Goal: Task Accomplishment & Management: Manage account settings

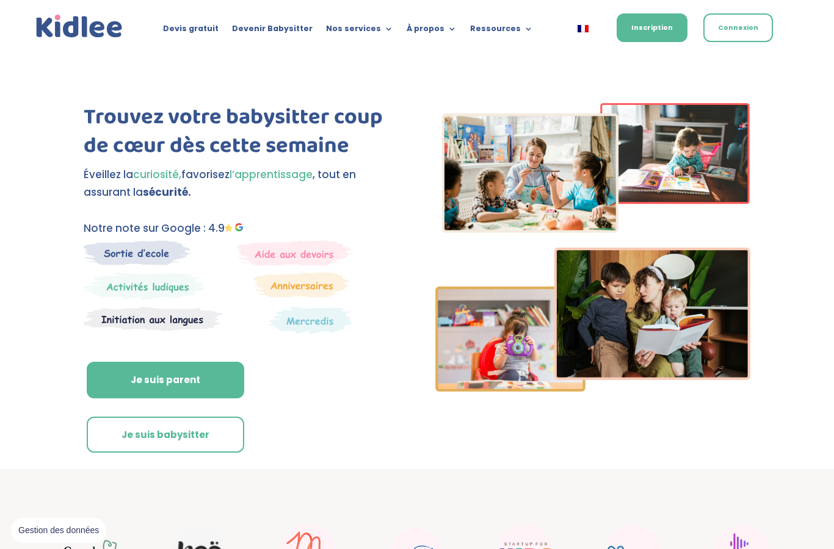
scroll to position [126, 0]
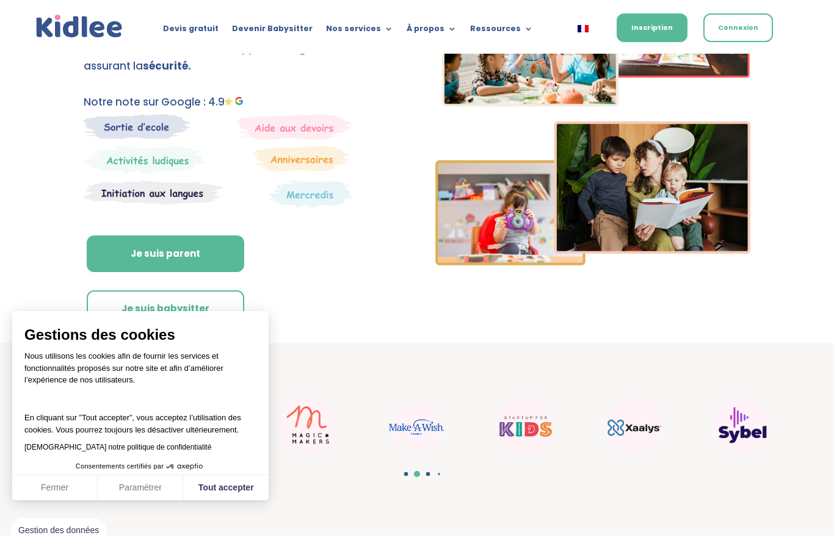
click at [212, 312] on link "Je suis babysitter" at bounding box center [165, 308] width 157 height 37
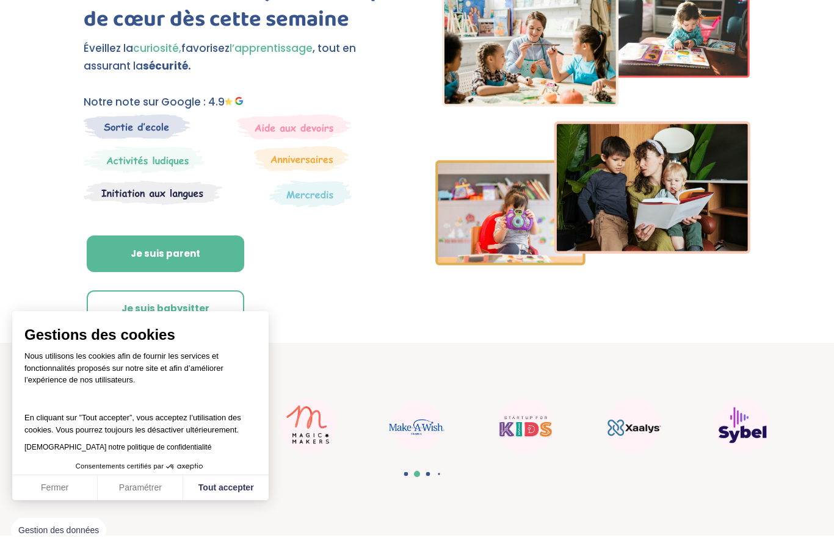
scroll to position [175, 0]
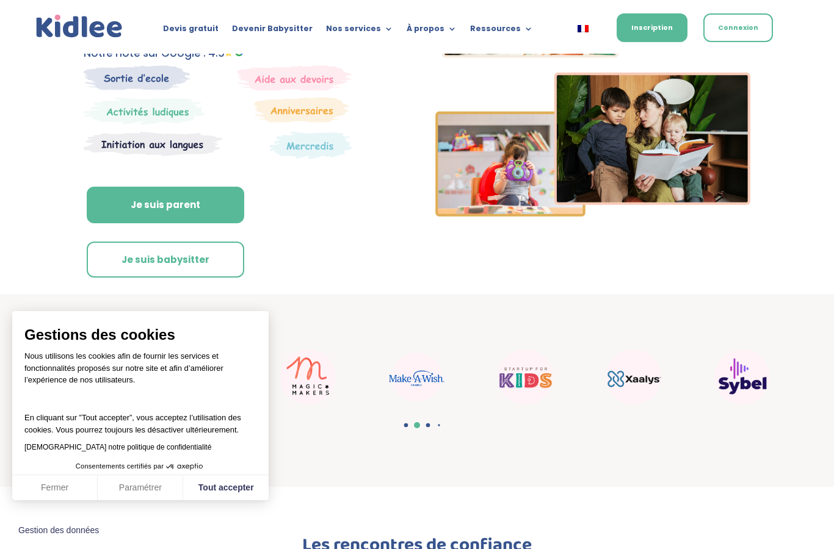
click at [193, 207] on link "Je suis parent" at bounding box center [165, 205] width 157 height 37
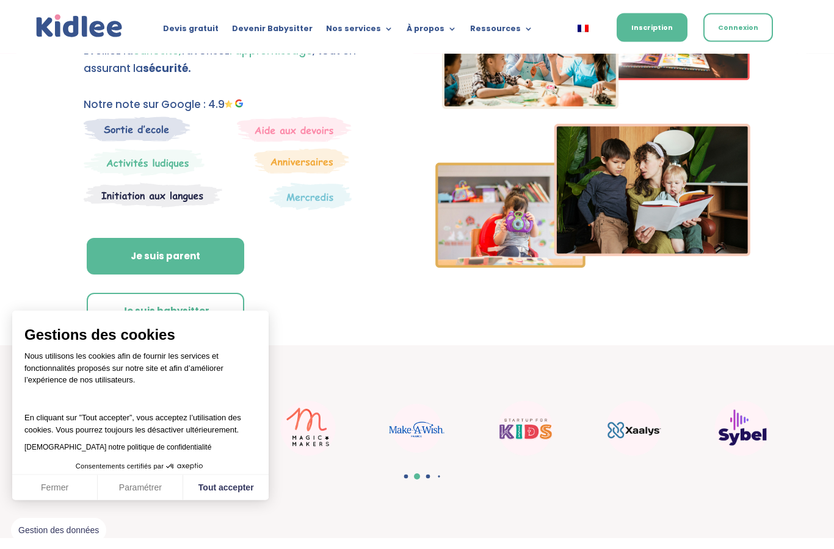
scroll to position [126, 0]
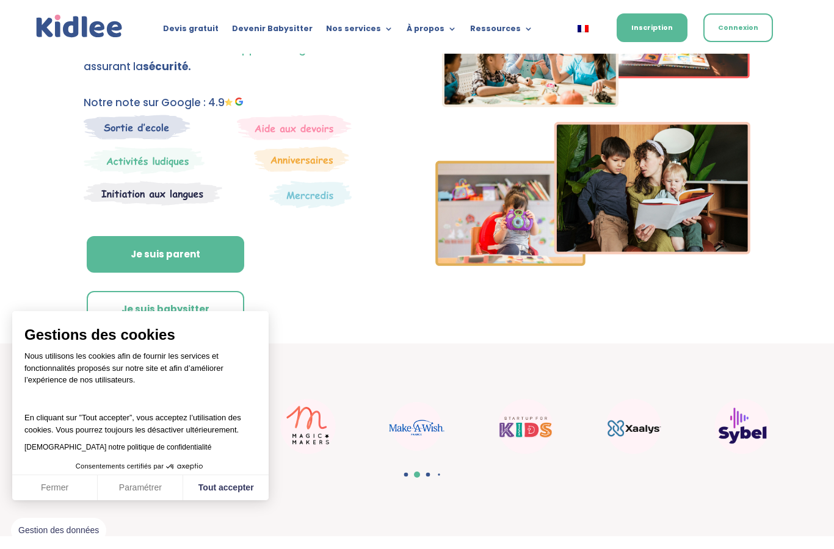
click at [225, 316] on link "Je suis babysitter" at bounding box center [165, 309] width 157 height 37
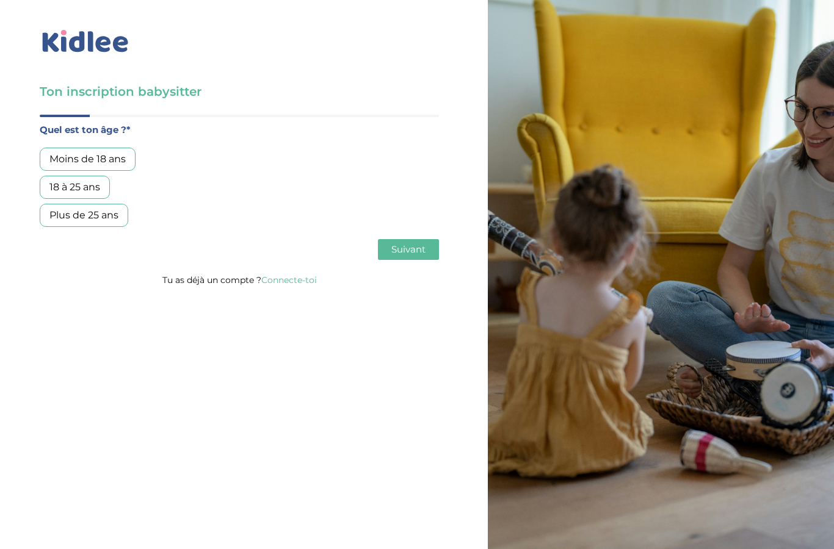
click at [287, 283] on link "Connecte-toi" at bounding box center [289, 280] width 56 height 11
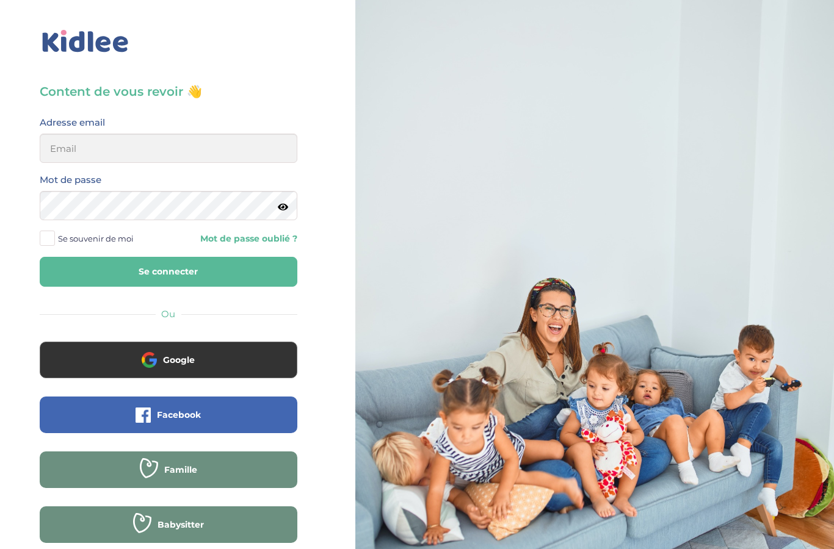
click at [229, 153] on input "email" at bounding box center [169, 148] width 258 height 29
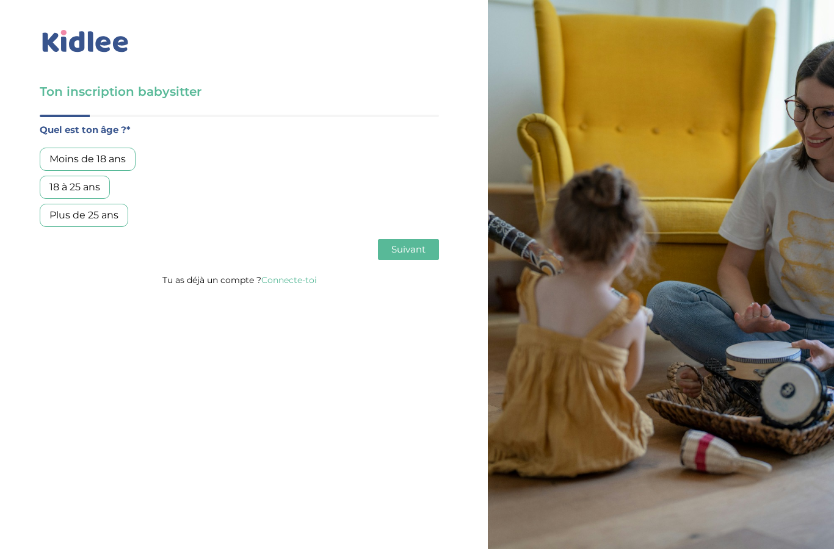
click at [289, 279] on link "Connecte-toi" at bounding box center [289, 280] width 56 height 11
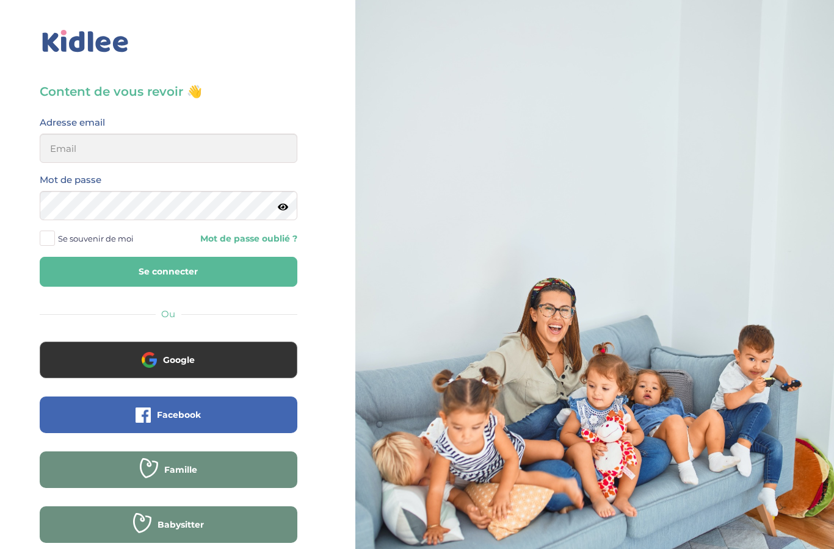
click at [217, 128] on div "Adresse email" at bounding box center [169, 139] width 258 height 48
click at [231, 135] on input "email" at bounding box center [169, 148] width 258 height 29
type input "lois.thulliez@gmail.com"
click at [48, 248] on label "Se souvenir de moi" at bounding box center [91, 238] width 103 height 18
click at [0, 0] on input "Se souvenir de moi" at bounding box center [0, 0] width 0 height 0
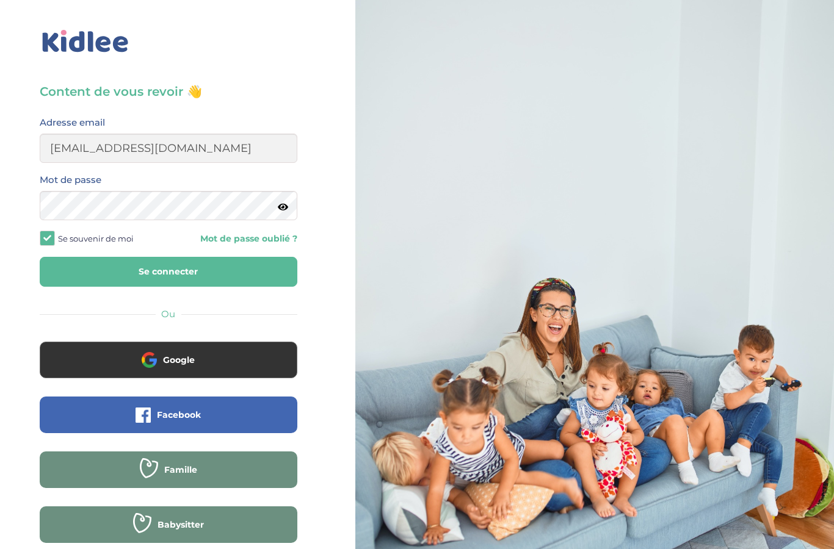
click at [112, 273] on button "Se connecter" at bounding box center [169, 272] width 258 height 30
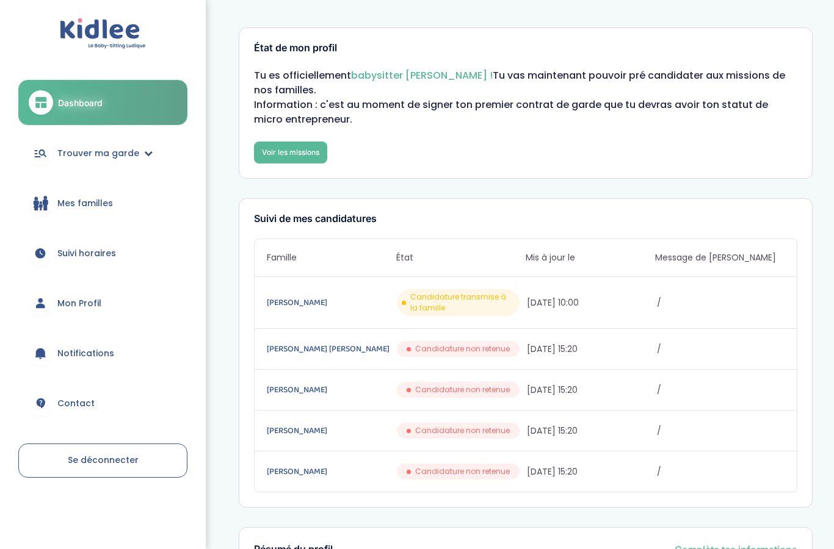
click at [114, 303] on link "Mon Profil" at bounding box center [102, 303] width 169 height 44
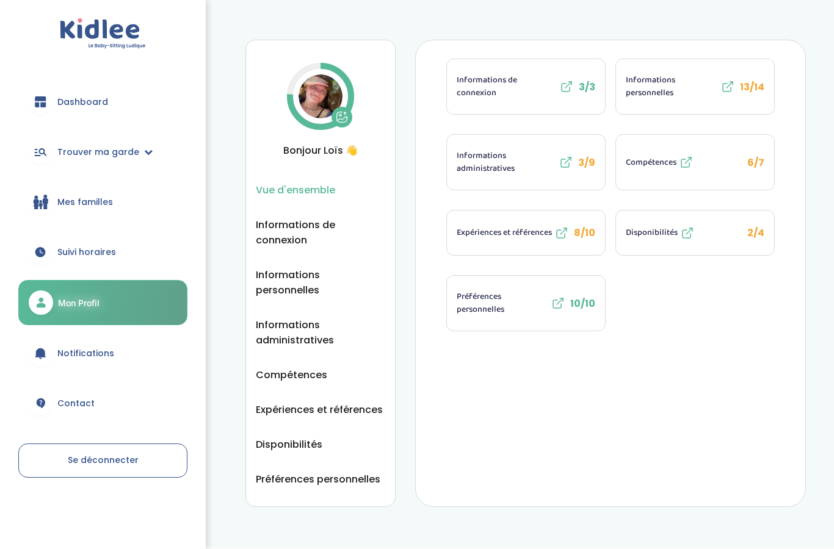
click at [725, 239] on button "Disponibilités 2/4" at bounding box center [695, 233] width 158 height 45
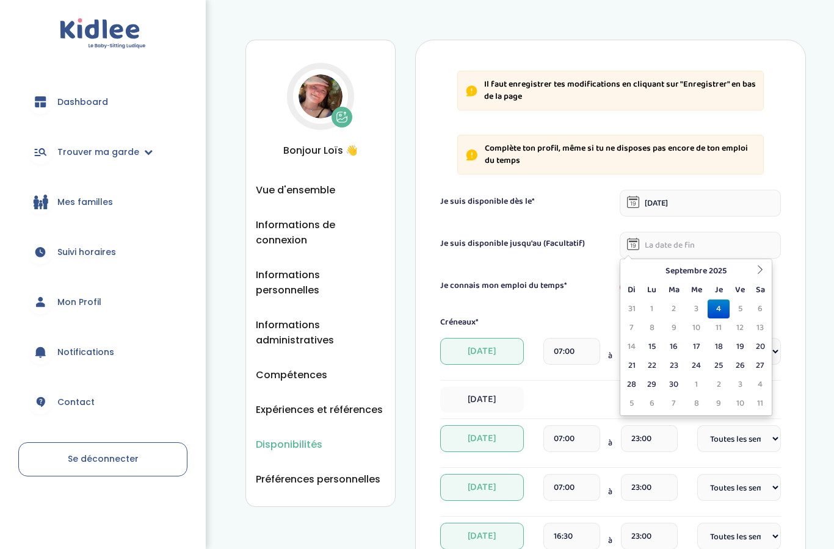
select select "1"
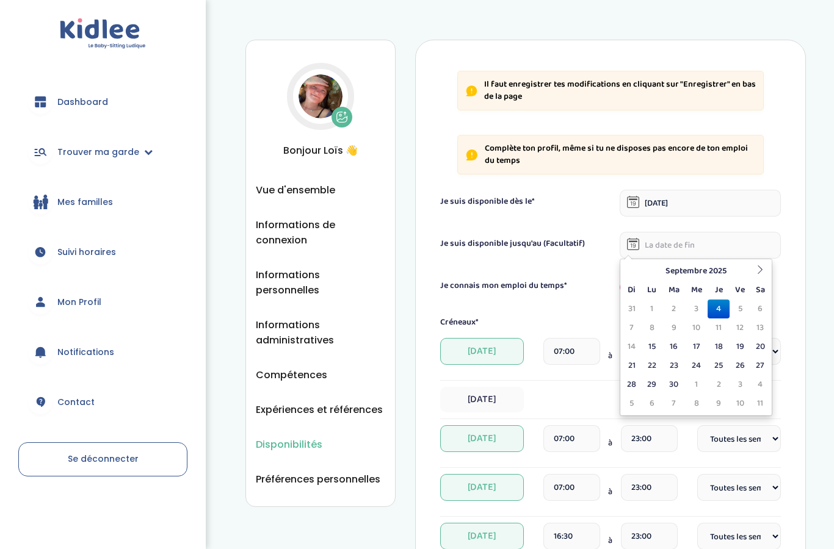
select select "1"
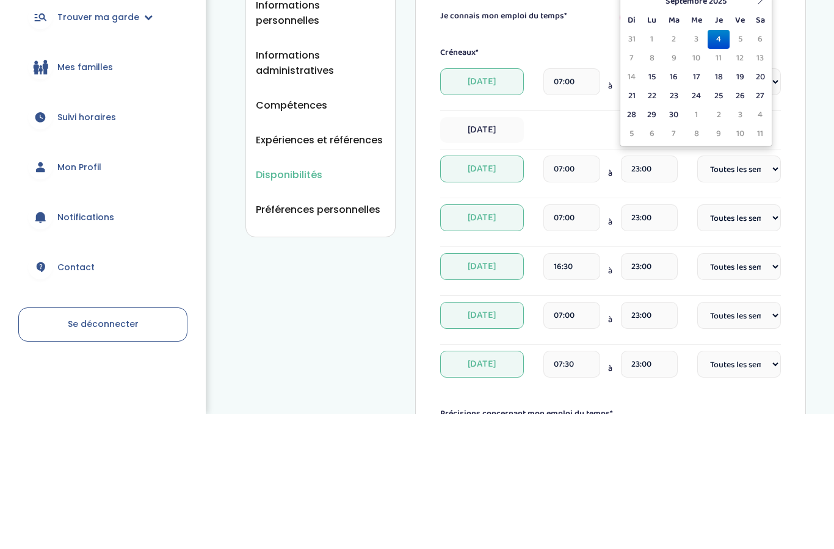
scroll to position [135, 0]
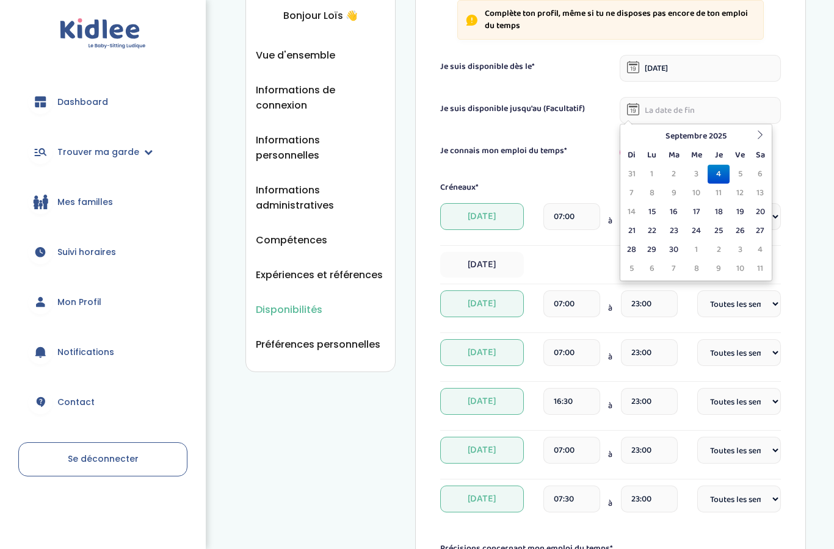
click at [770, 173] on div "Septembre 2025 Di Lu Ma Me Je Ve Sa 31 1 2 3 4 5 6 7 8 9 10 11 12 13 14 15 16 1…" at bounding box center [695, 202] width 153 height 157
click at [713, 141] on th "Septembre 2025" at bounding box center [696, 136] width 110 height 19
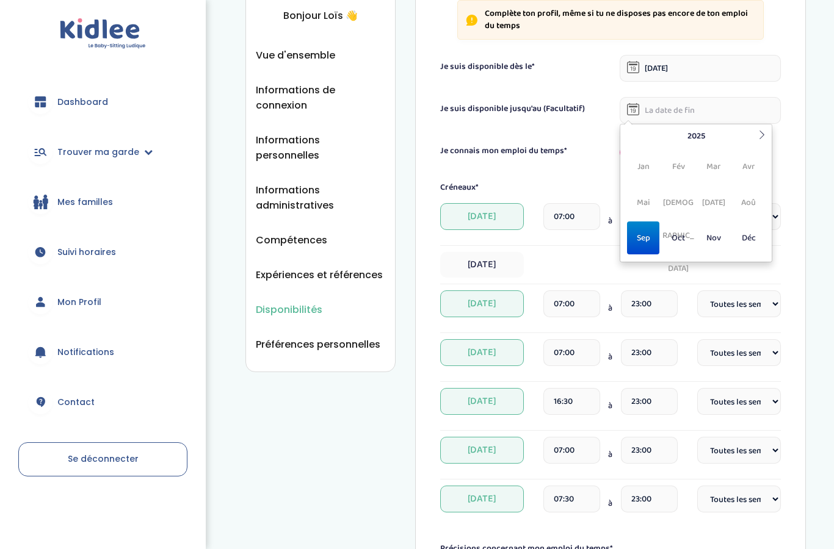
click at [756, 143] on th at bounding box center [761, 136] width 15 height 19
click at [684, 208] on span "Jui" at bounding box center [678, 202] width 32 height 33
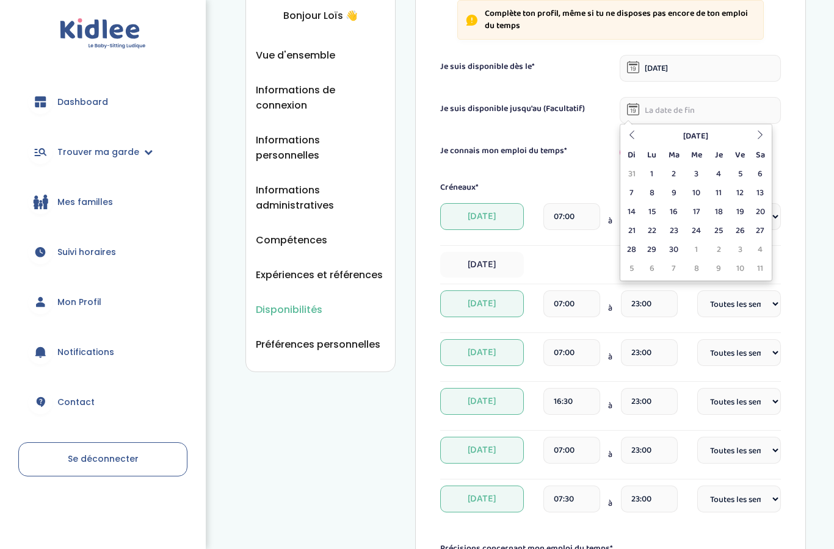
click at [674, 253] on td "30" at bounding box center [673, 249] width 23 height 19
type input "30-06-2026"
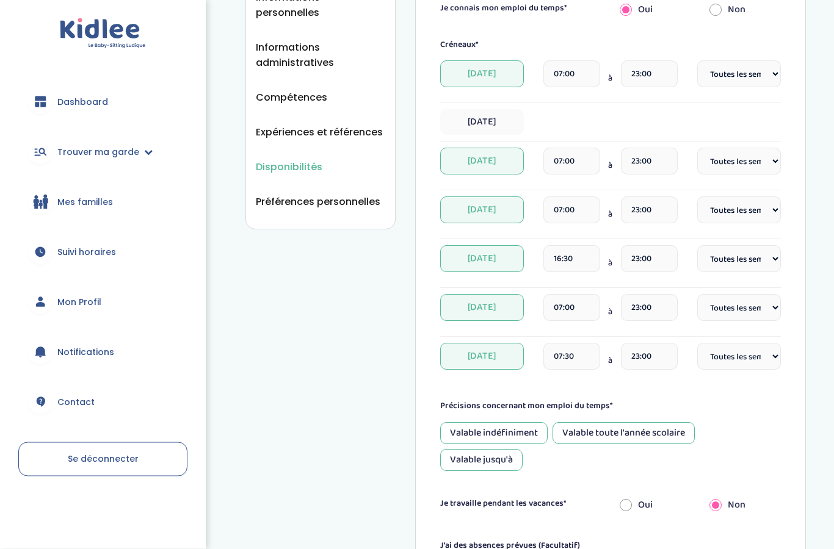
scroll to position [290, 0]
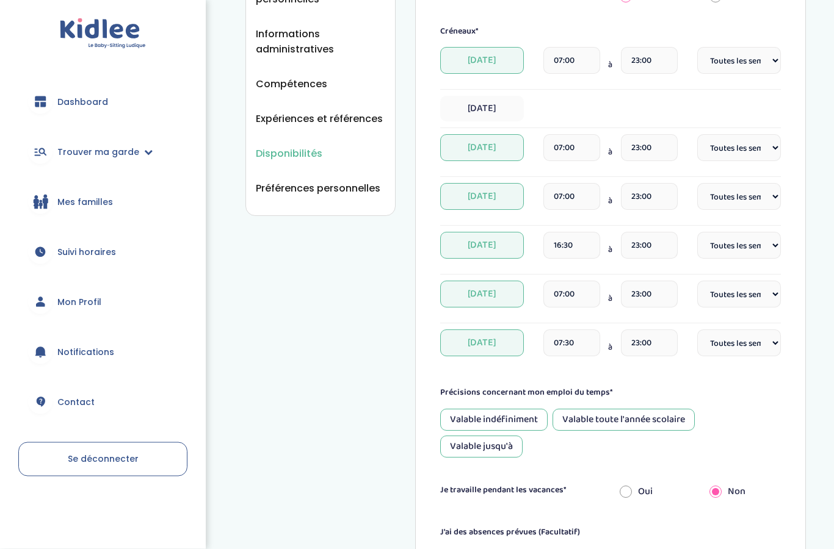
click at [568, 143] on input "07:00" at bounding box center [571, 148] width 57 height 27
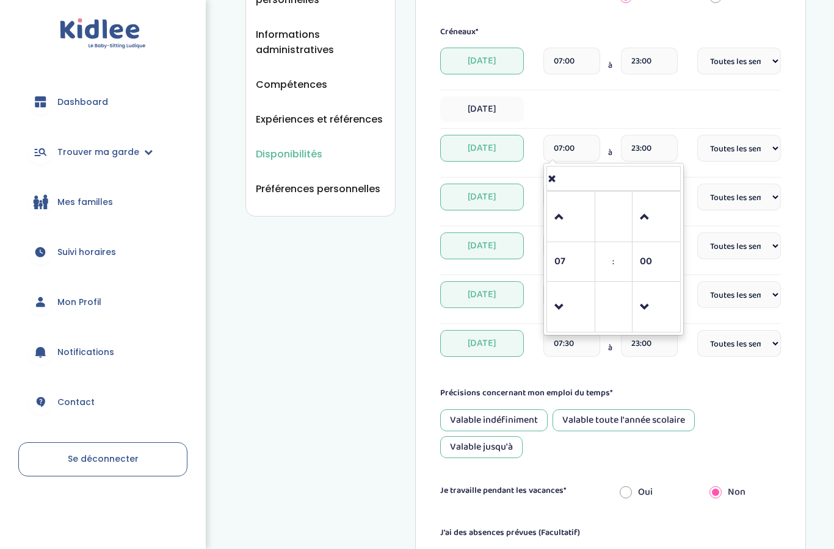
click at [571, 148] on input "07:00" at bounding box center [571, 148] width 57 height 27
click at [571, 144] on input "07:00" at bounding box center [571, 148] width 57 height 27
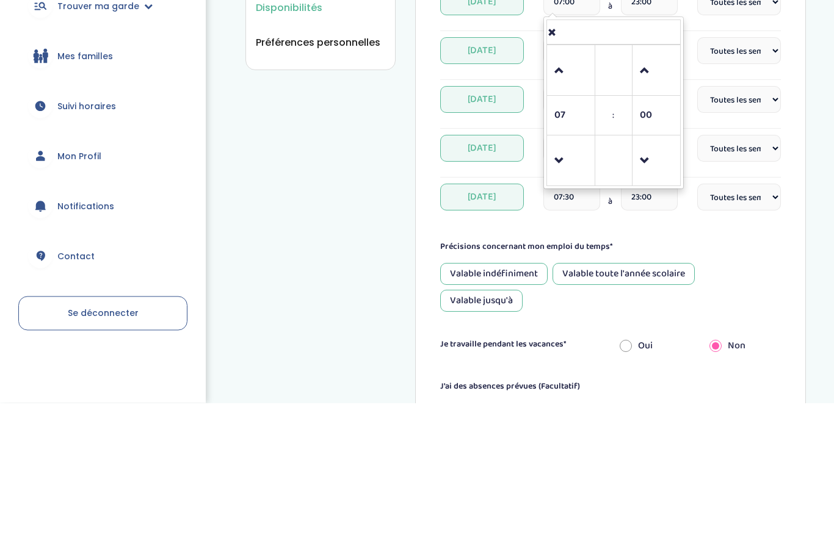
click at [572, 291] on span at bounding box center [570, 307] width 33 height 33
click at [566, 291] on span at bounding box center [570, 307] width 33 height 33
click at [566, 201] on span at bounding box center [570, 217] width 33 height 33
click at [557, 201] on span at bounding box center [570, 217] width 33 height 33
click at [558, 201] on span at bounding box center [570, 217] width 33 height 33
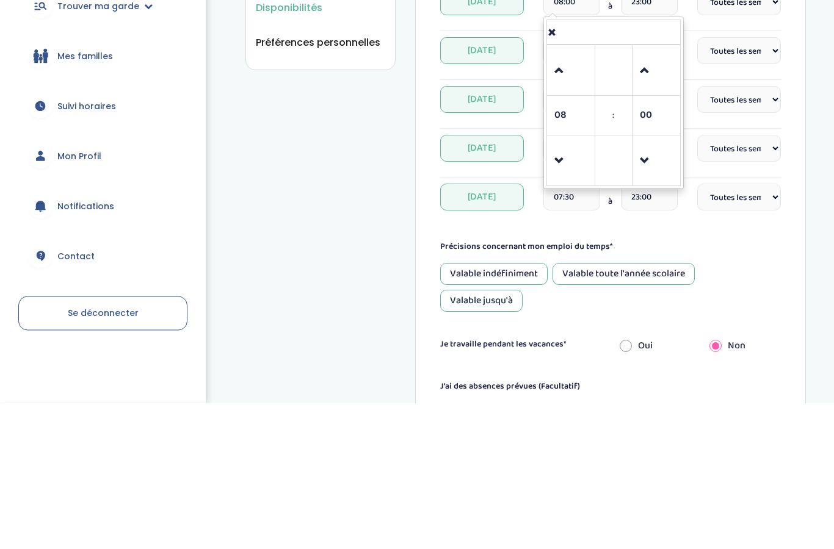
click at [562, 201] on span at bounding box center [570, 217] width 33 height 33
click at [565, 201] on span at bounding box center [570, 217] width 33 height 33
click at [564, 201] on span at bounding box center [570, 217] width 33 height 33
click at [566, 201] on span at bounding box center [570, 217] width 33 height 33
click at [567, 201] on span at bounding box center [570, 217] width 33 height 33
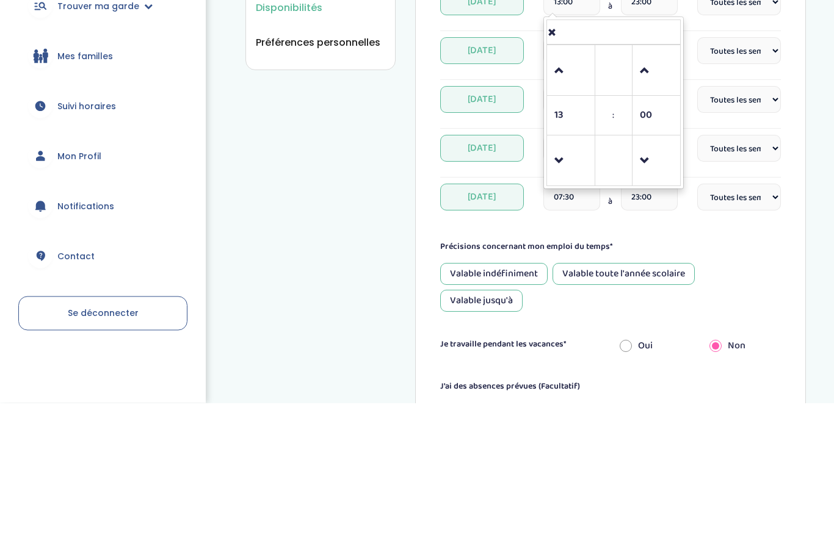
click at [569, 201] on span at bounding box center [570, 217] width 33 height 33
type input "15:00"
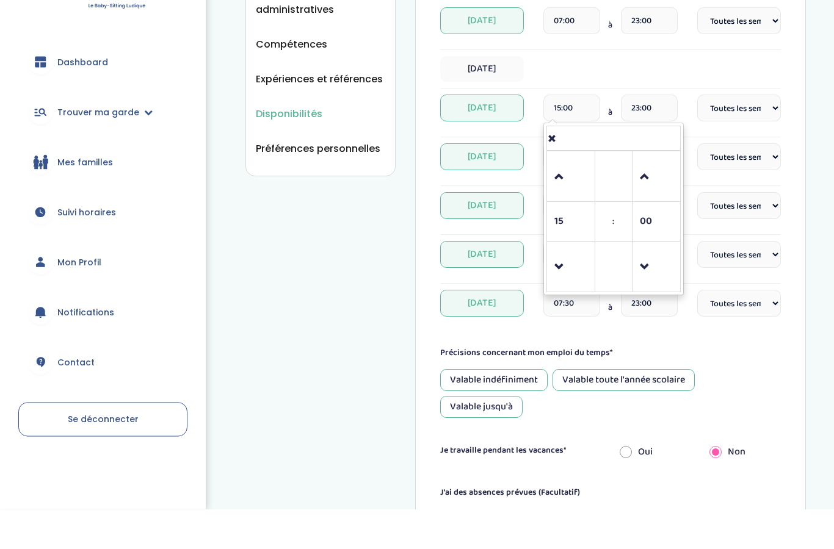
click at [755, 96] on div "Mardi" at bounding box center [610, 109] width 341 height 26
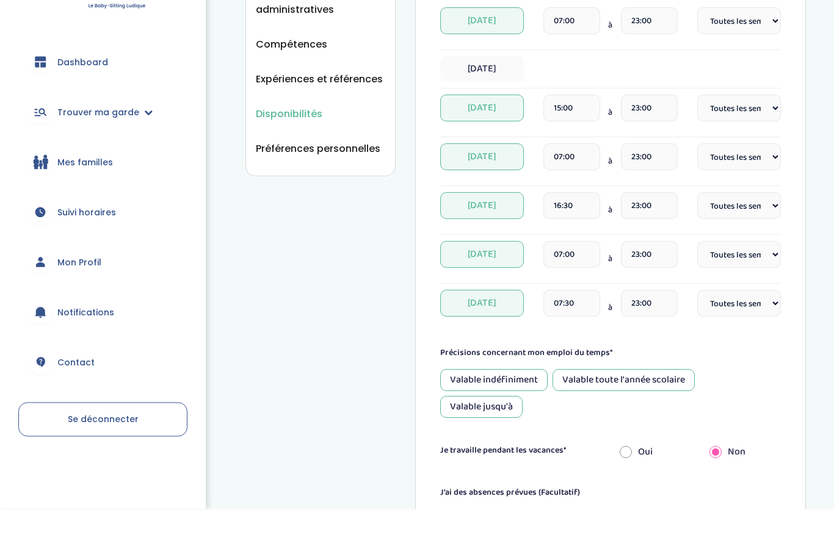
scroll to position [331, 0]
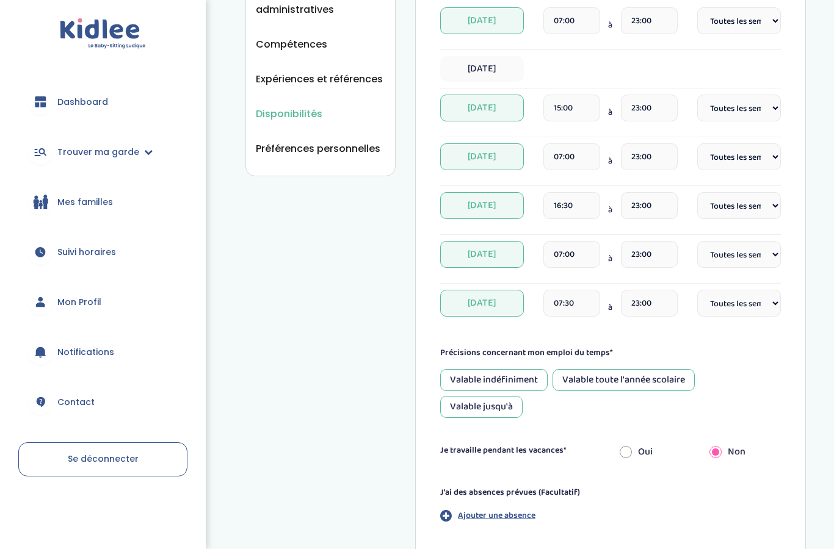
click at [579, 164] on input "07:00" at bounding box center [571, 156] width 57 height 27
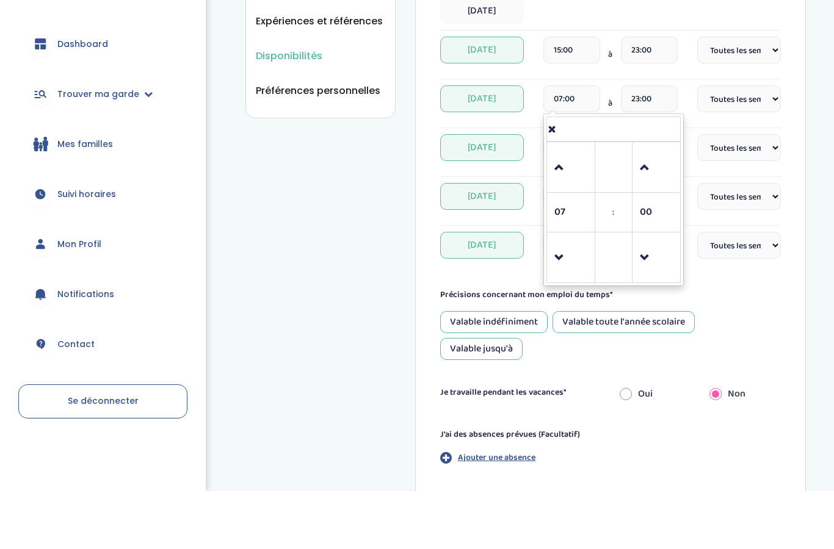
click at [568, 209] on span at bounding box center [570, 225] width 33 height 33
click at [577, 209] on span at bounding box center [570, 225] width 33 height 33
click at [571, 209] on span at bounding box center [570, 225] width 33 height 33
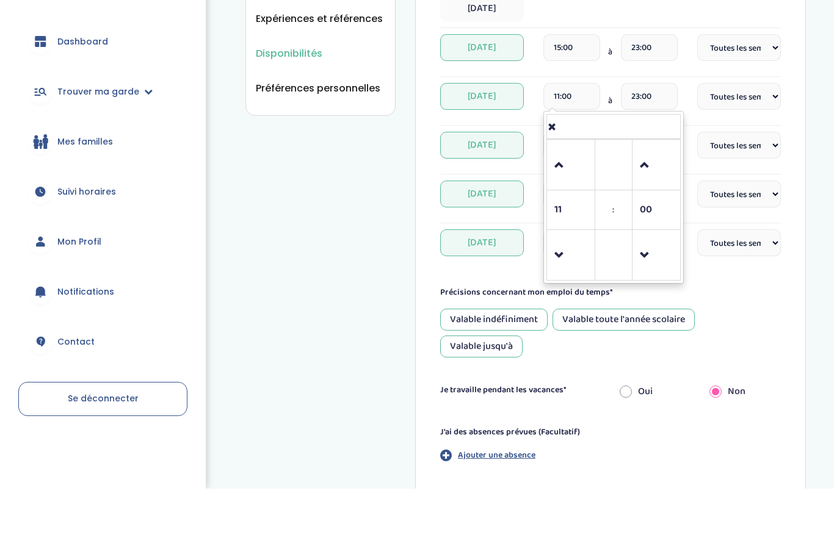
click at [571, 209] on span at bounding box center [570, 225] width 33 height 33
click at [568, 209] on span at bounding box center [570, 225] width 33 height 33
click at [570, 209] on span at bounding box center [570, 225] width 33 height 33
click at [568, 209] on span at bounding box center [570, 225] width 33 height 33
type input "15:00"
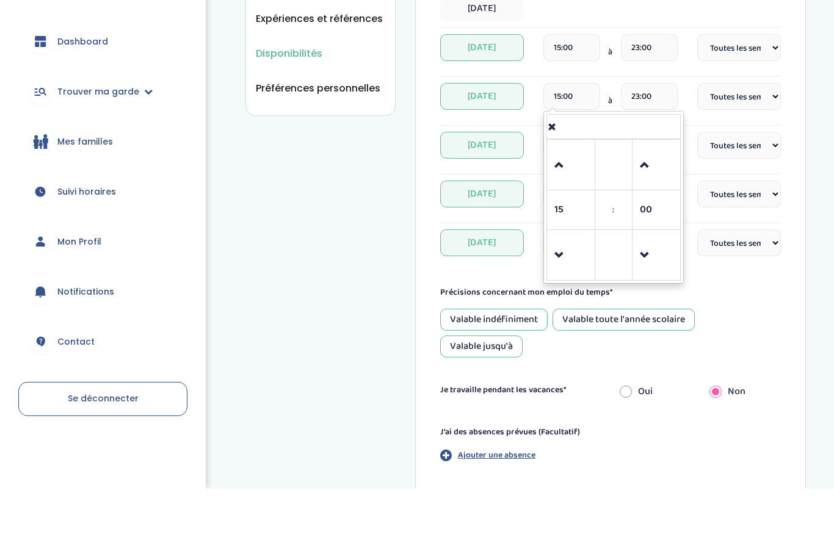
click at [663, 143] on input "23:00" at bounding box center [649, 156] width 57 height 27
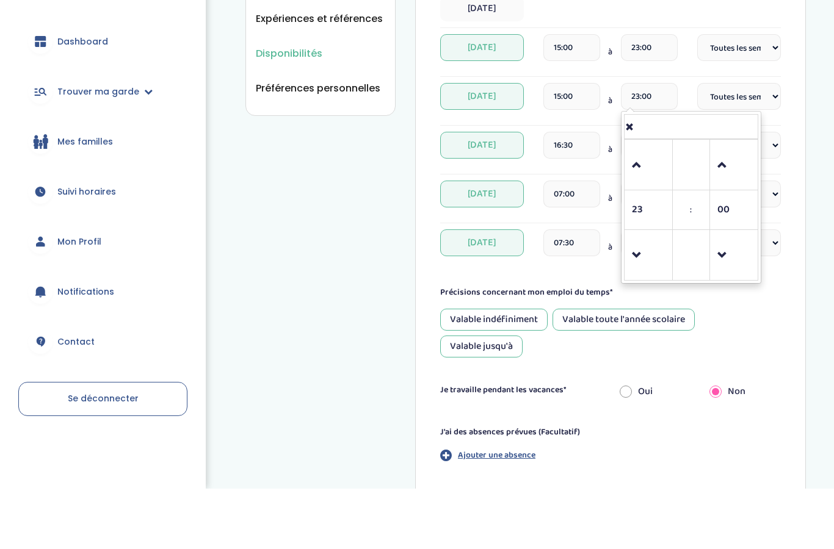
click at [806, 82] on div "Disponibilités Vue d'ensemble Informations de connexion Informations personnell…" at bounding box center [525, 157] width 616 height 939
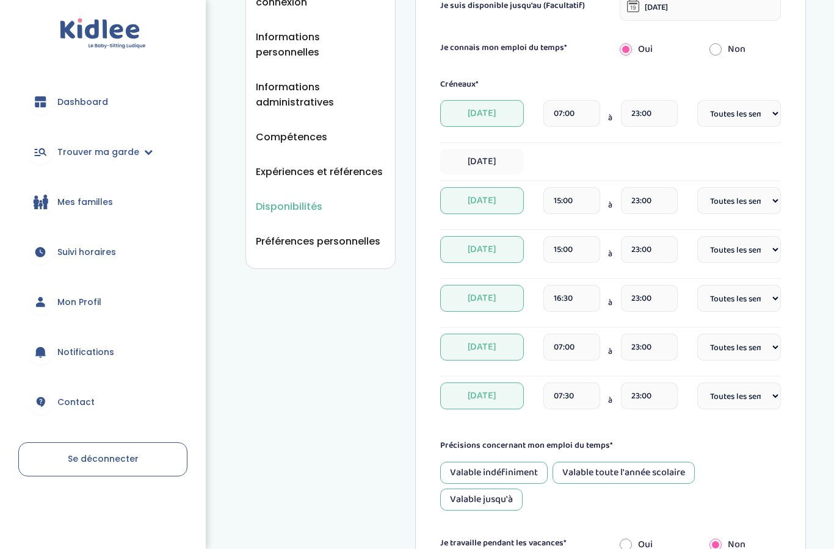
scroll to position [237, 0]
click at [576, 110] on input "07:00" at bounding box center [571, 114] width 57 height 27
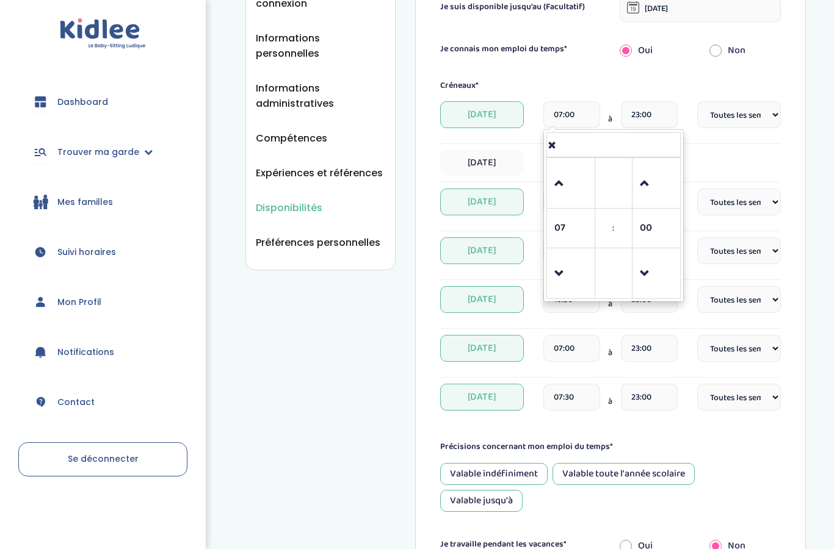
click at [556, 172] on span at bounding box center [570, 183] width 33 height 33
click at [560, 169] on span at bounding box center [570, 183] width 33 height 33
click at [559, 167] on span at bounding box center [570, 183] width 33 height 33
click at [563, 167] on span at bounding box center [570, 183] width 33 height 33
click at [564, 167] on span at bounding box center [570, 183] width 33 height 33
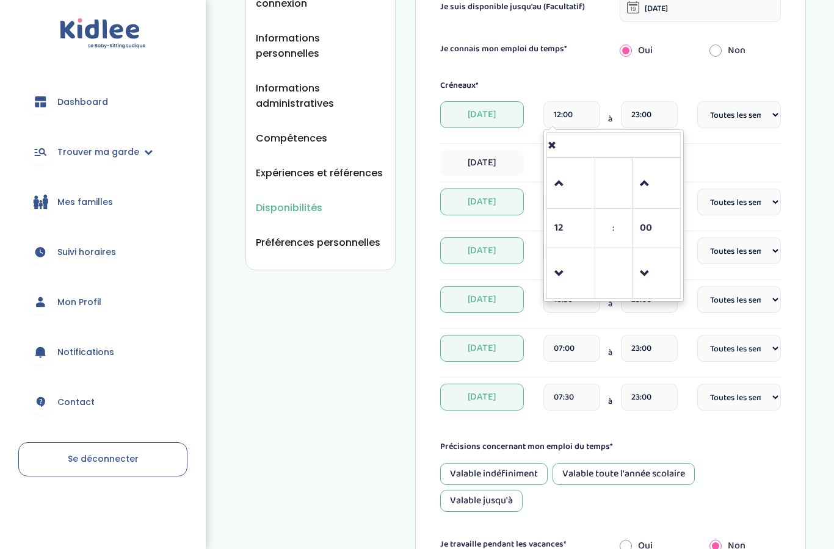
click at [560, 165] on link at bounding box center [570, 183] width 36 height 44
click at [564, 168] on span at bounding box center [570, 183] width 33 height 33
click at [561, 169] on span at bounding box center [570, 183] width 33 height 33
type input "15:00"
click at [792, 82] on div "Il faut enregistrer tes modifications en cliquant sur "Enregistrer" en bas de l…" at bounding box center [610, 257] width 391 height 908
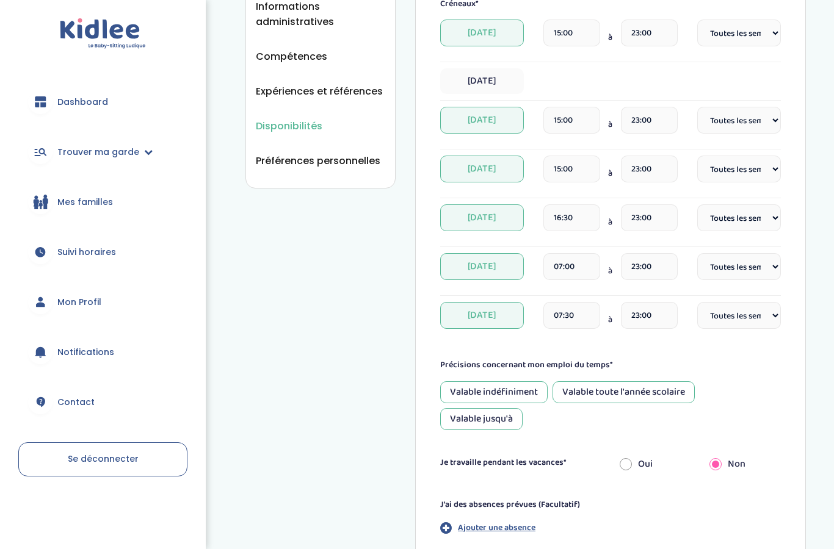
scroll to position [328, 0]
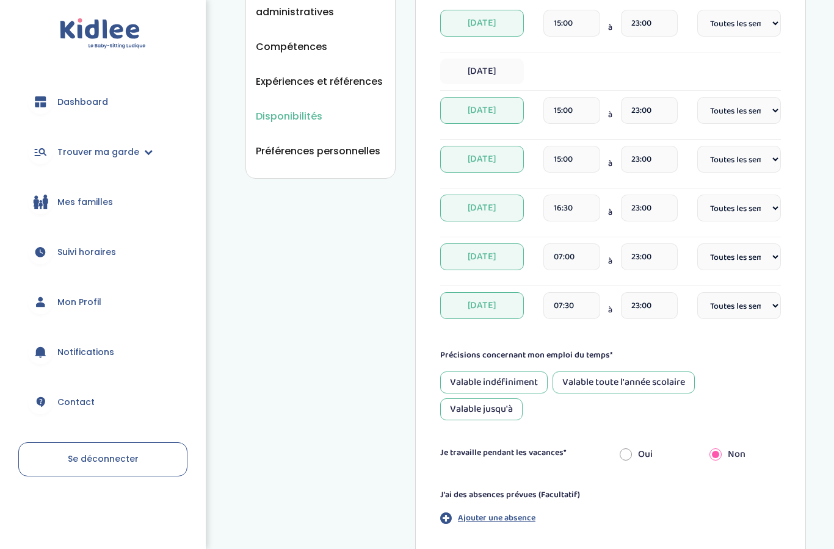
click at [562, 314] on input "07:30" at bounding box center [571, 305] width 57 height 27
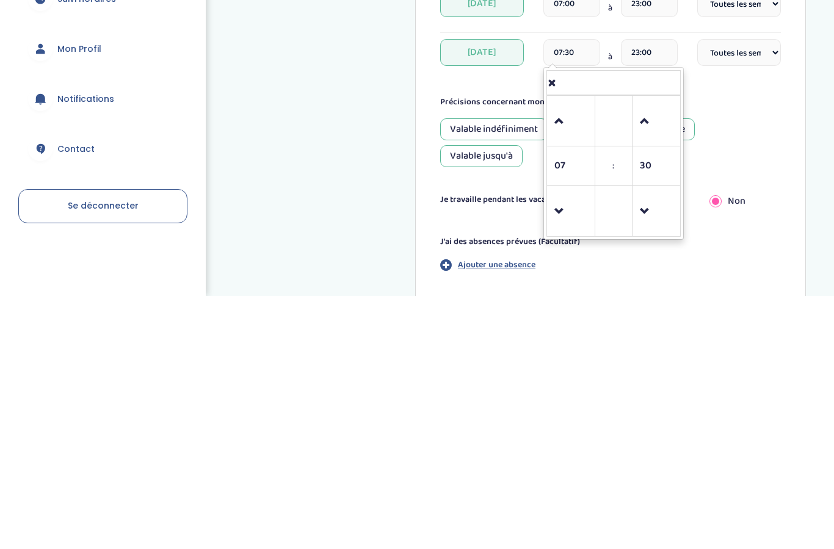
click at [650, 449] on span at bounding box center [656, 465] width 33 height 33
click at [652, 449] on span at bounding box center [656, 465] width 33 height 33
type input "07:00"
click at [798, 135] on div "Il faut enregistrer tes modifications en cliquant sur "Enregistrer" en bas de l…" at bounding box center [610, 165] width 391 height 908
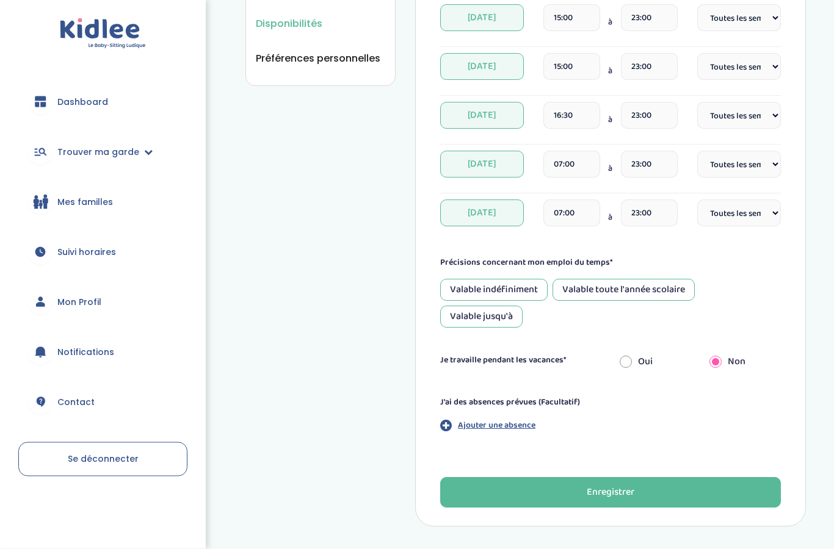
scroll to position [420, 0]
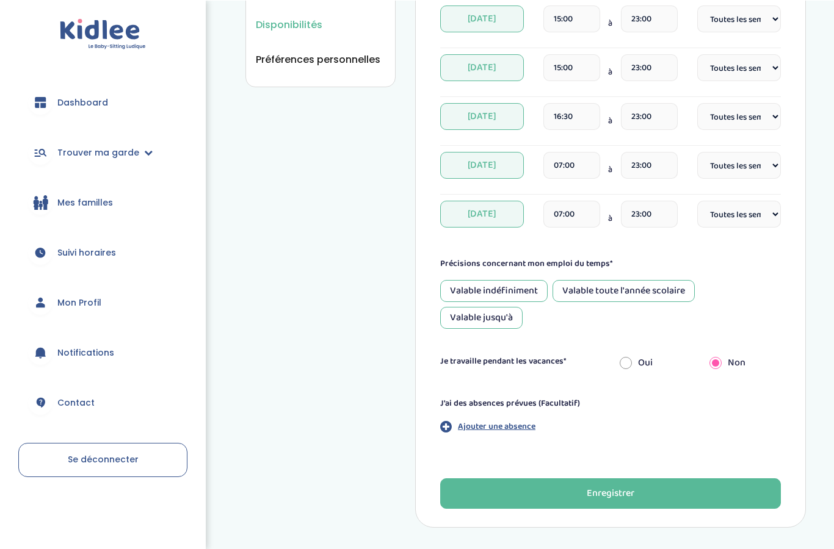
click at [624, 283] on div "Valable toute l'année scolaire" at bounding box center [623, 291] width 142 height 22
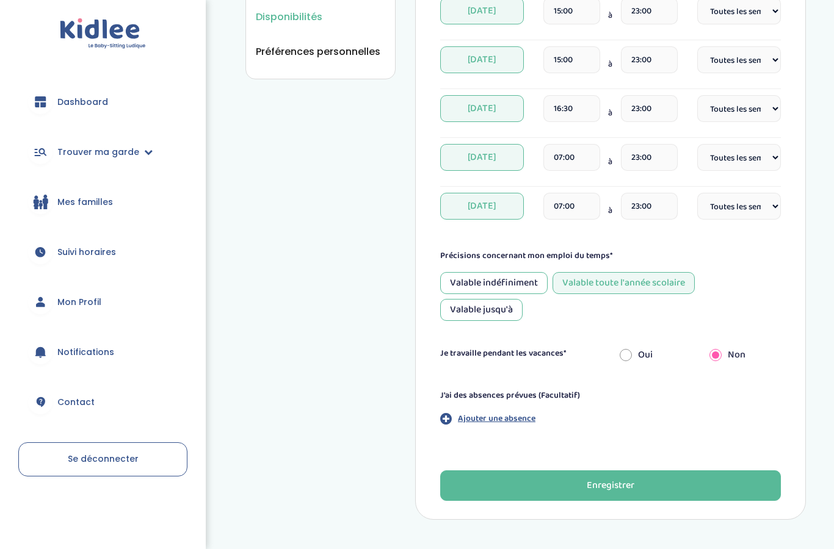
click at [631, 356] on input "radio" at bounding box center [625, 355] width 12 height 27
radio input "true"
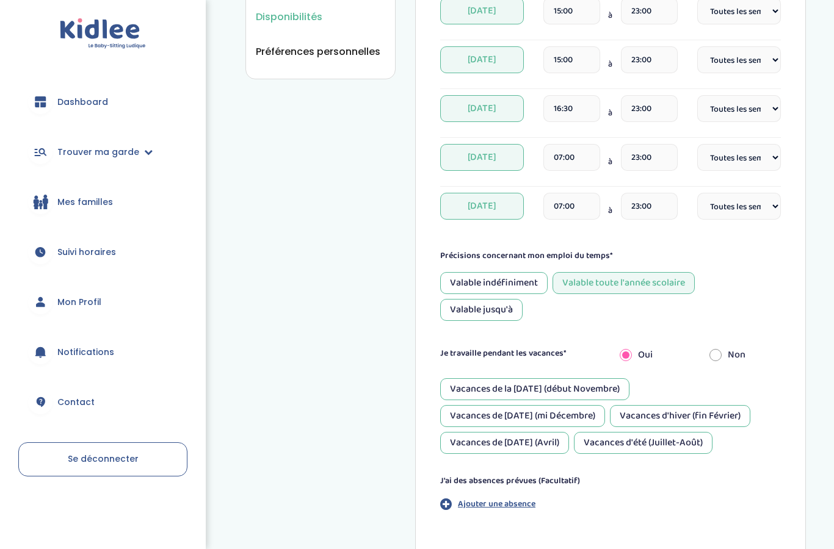
click at [721, 358] on input "radio" at bounding box center [715, 355] width 12 height 27
radio input "true"
radio input "false"
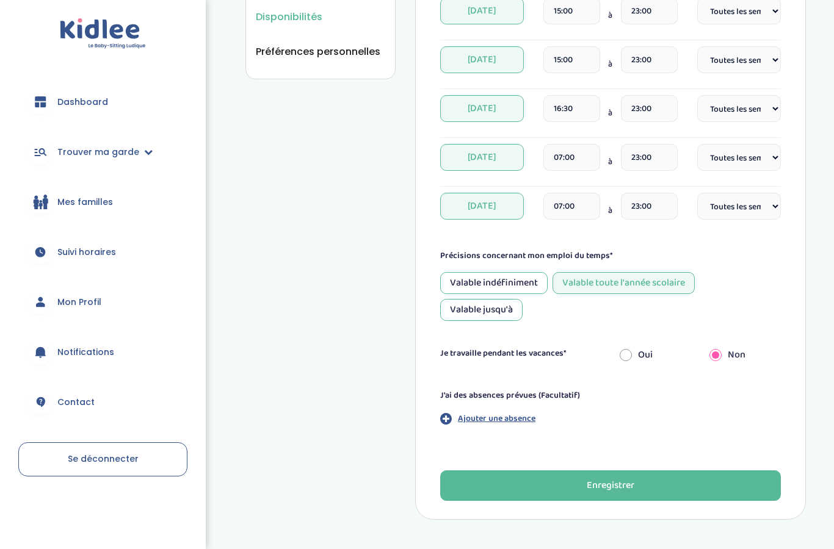
click at [467, 419] on p "Ajouter une absence" at bounding box center [497, 419] width 78 height 13
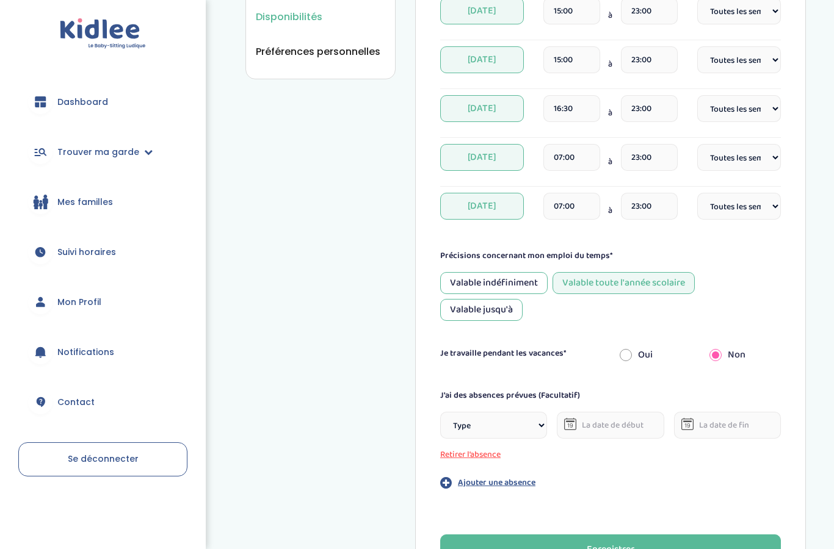
click at [480, 426] on select "Type Stages Alternances Vacances Partiels Autre" at bounding box center [493, 425] width 107 height 27
click at [470, 458] on button "Retirer l’absence" at bounding box center [493, 455] width 107 height 13
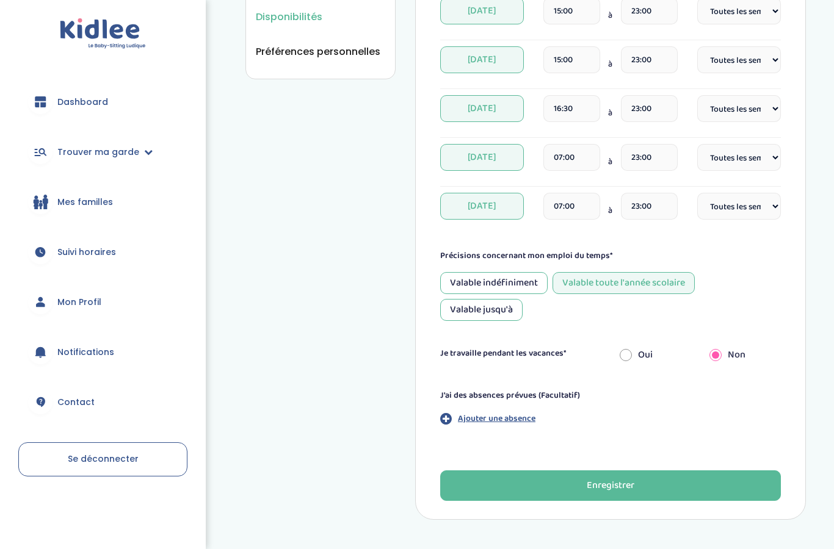
click at [494, 485] on button "Enregistrer" at bounding box center [610, 486] width 341 height 31
click at [520, 417] on p "Ajouter une absence" at bounding box center [497, 419] width 78 height 13
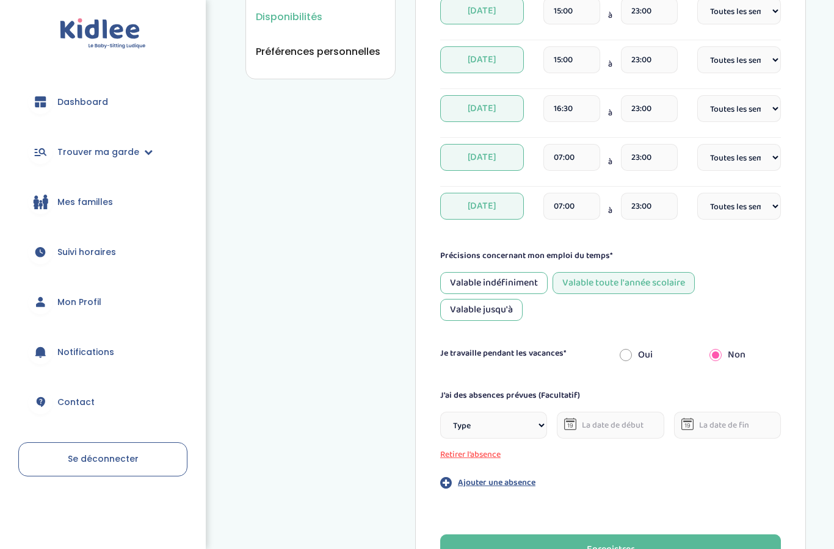
click at [483, 453] on button "Retirer l’absence" at bounding box center [493, 455] width 107 height 13
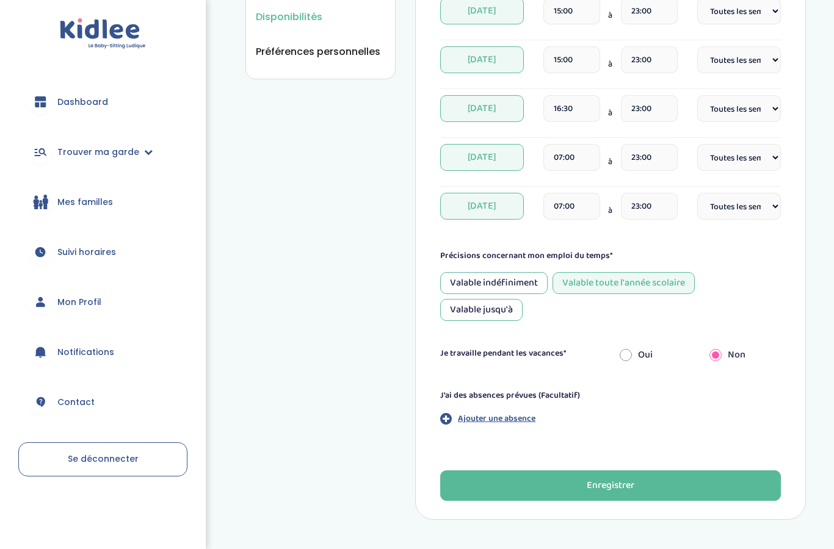
click at [643, 485] on button "Enregistrer" at bounding box center [610, 486] width 341 height 31
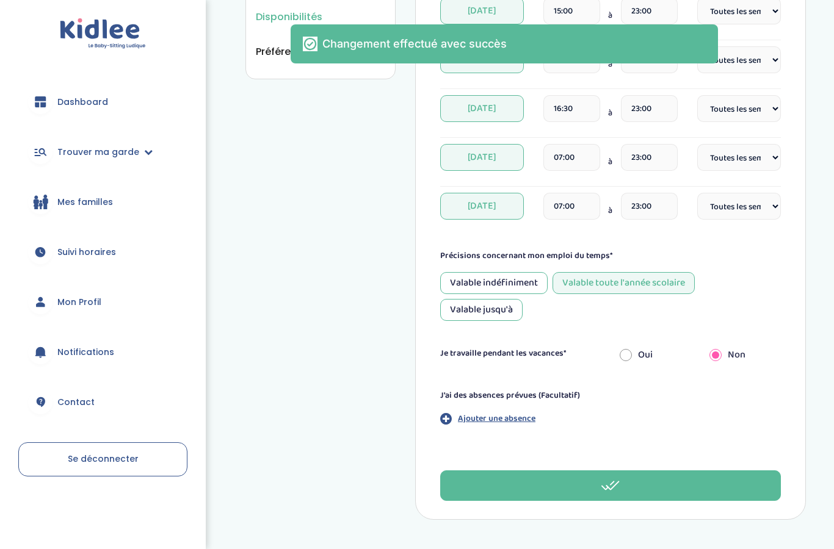
click at [104, 294] on link "Mon Profil" at bounding box center [102, 302] width 169 height 44
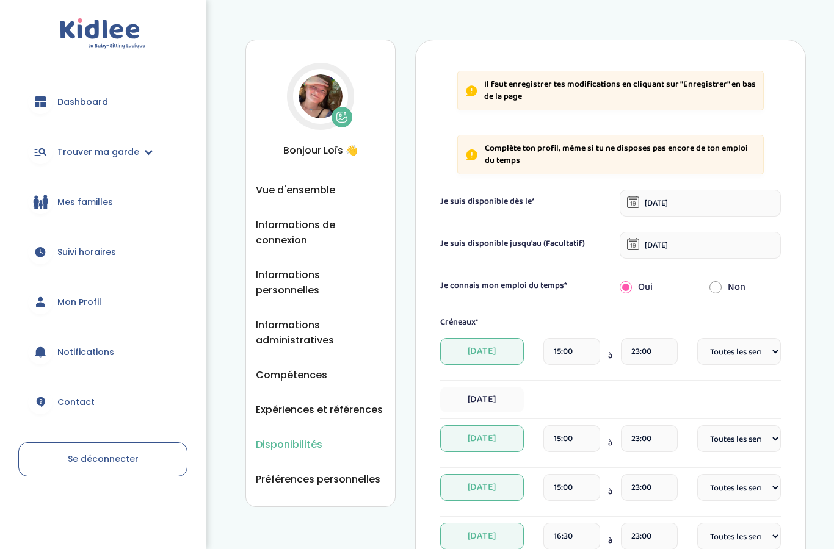
select select "1"
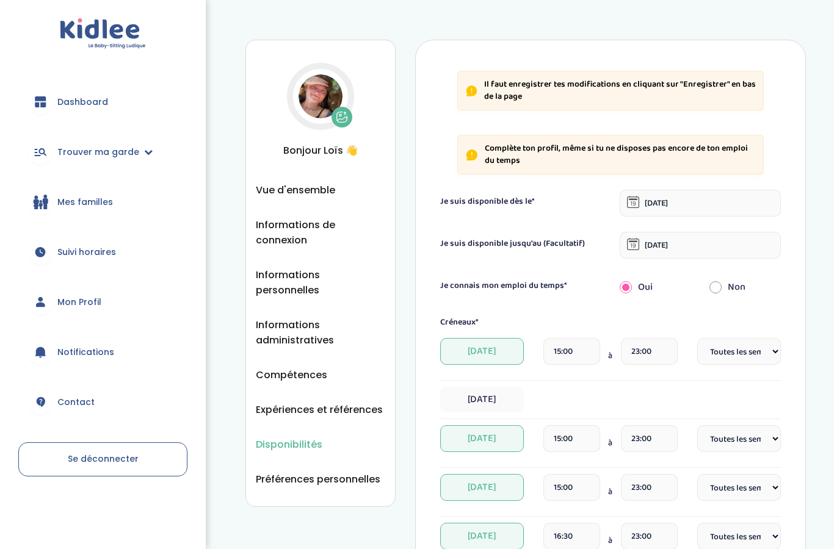
select select "1"
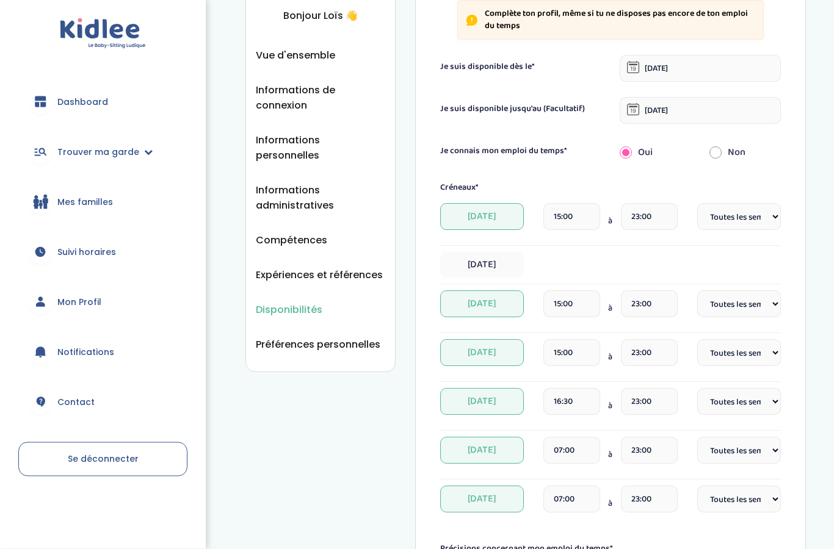
click at [659, 72] on input "15-09-2025" at bounding box center [699, 69] width 161 height 27
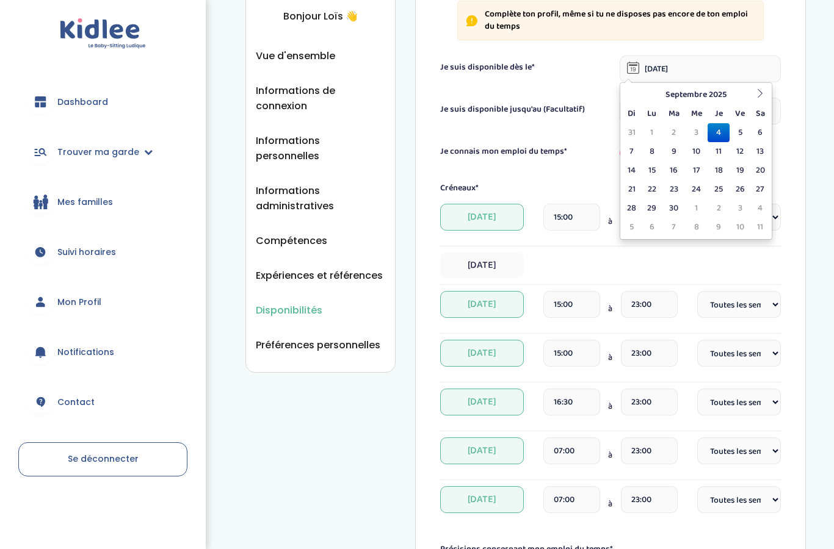
click at [634, 153] on td "7" at bounding box center [631, 151] width 18 height 19
type input "07-09-2025"
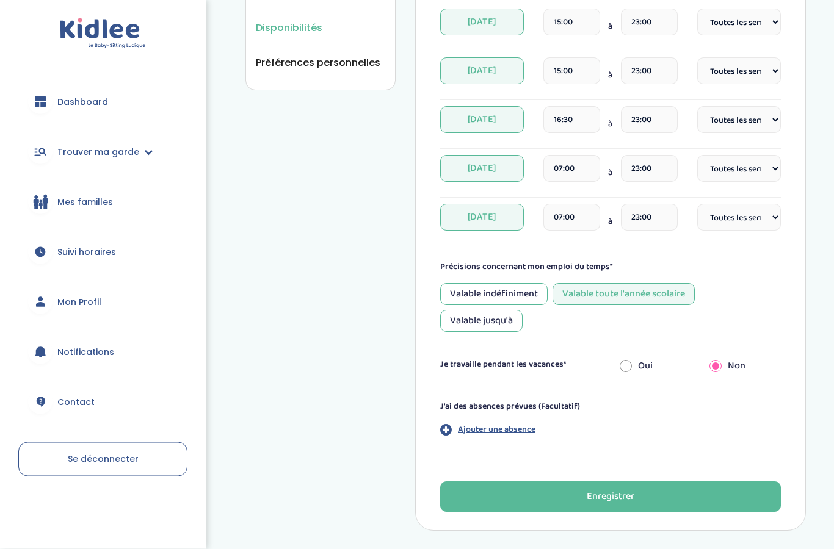
scroll to position [428, 0]
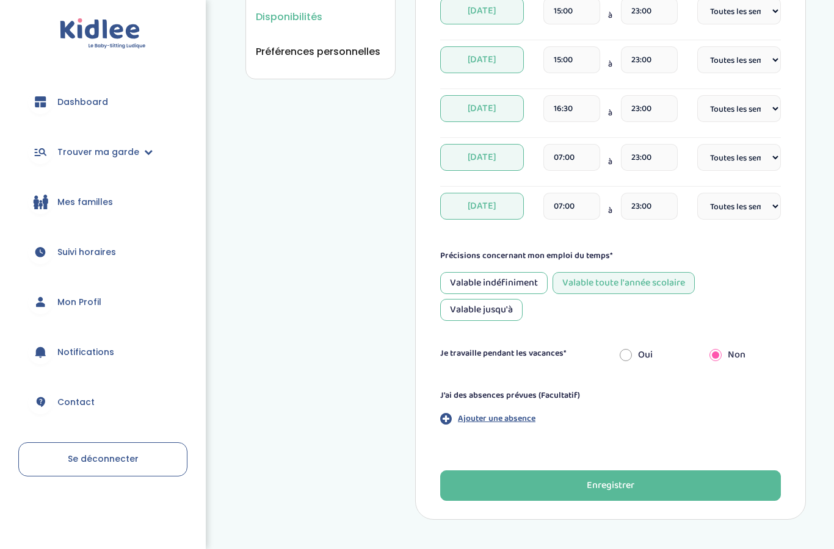
click at [588, 492] on div "Enregistrer" at bounding box center [610, 486] width 48 height 14
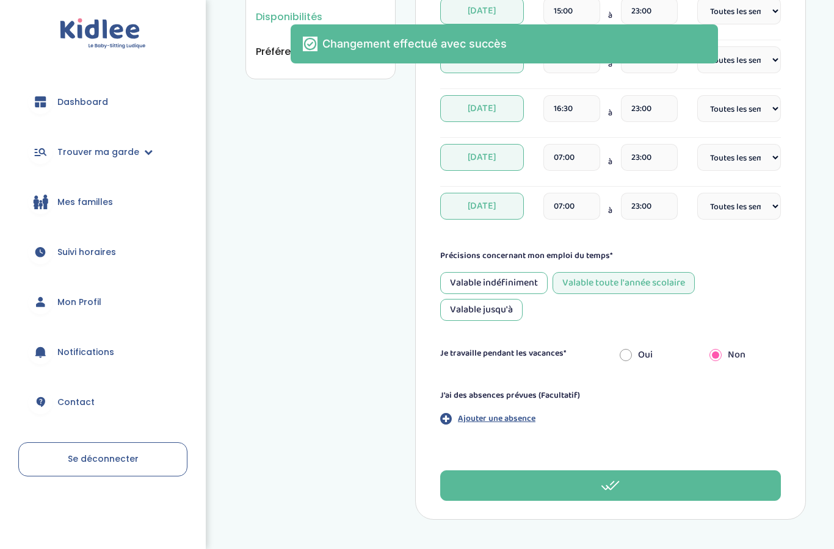
click at [82, 306] on span "Mon Profil" at bounding box center [79, 302] width 44 height 13
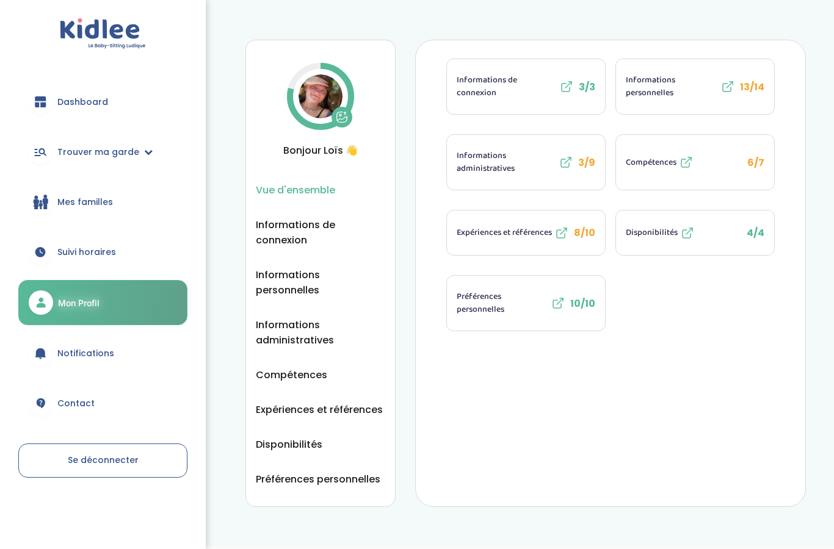
click at [665, 170] on button "Compétences 6/7" at bounding box center [695, 162] width 158 height 55
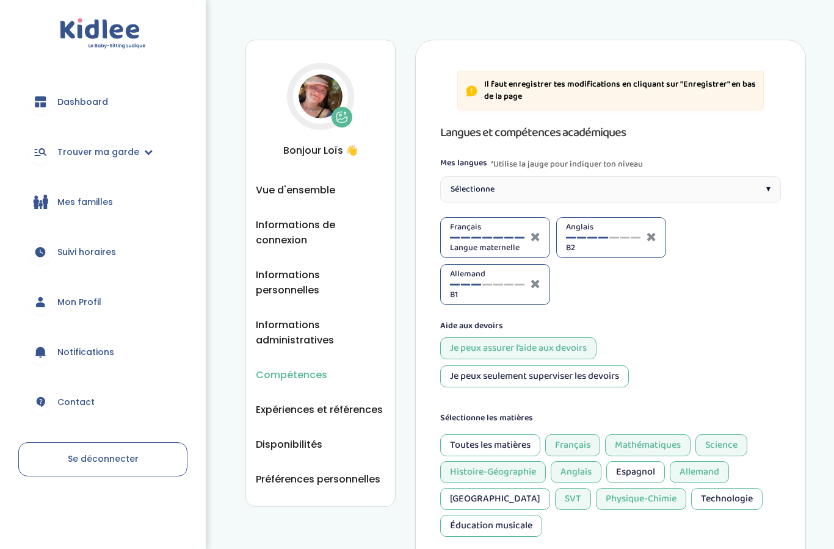
select select "3eme"
select select "Terminale"
select select "3eme"
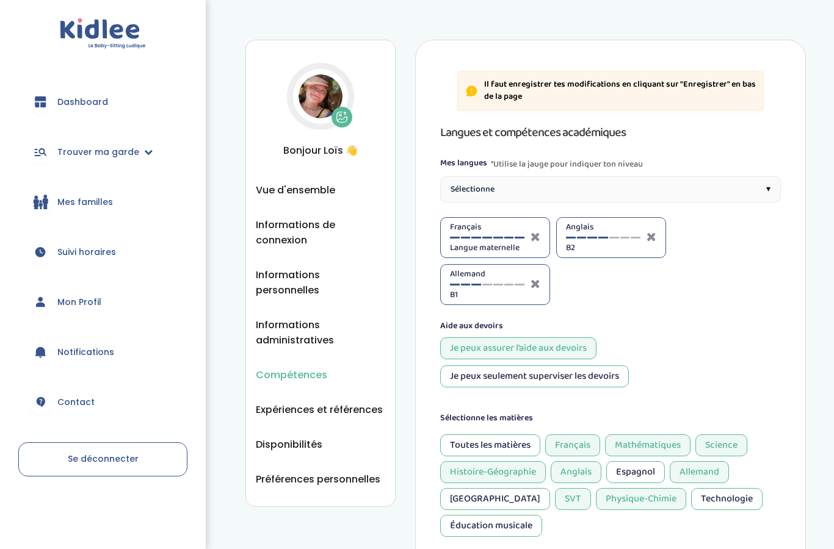
select select "3eme"
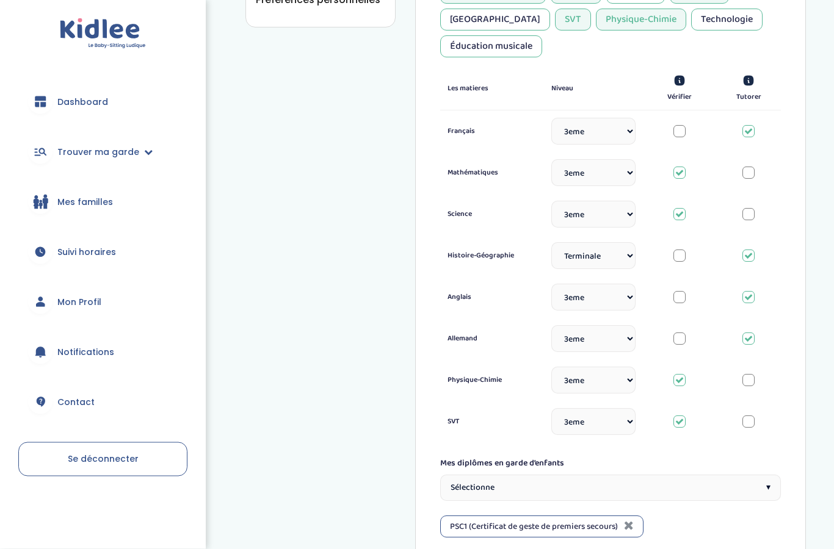
scroll to position [481, 0]
click at [618, 259] on select "Sélectionne CP [DATE] [DATE] CM1 CM2 6eme 5eme 4eme 3eme Seconde [GEOGRAPHIC_DA…" at bounding box center [593, 254] width 84 height 27
click at [610, 129] on select "Sélectionne CP [DATE] [DATE] CM1 CM2 6eme 5eme 4eme 3eme Seconde [GEOGRAPHIC_DA…" at bounding box center [593, 130] width 84 height 27
select select "Prémière"
click at [604, 297] on select "Sélectionne CP [DATE] [DATE] CM1 CM2 6eme 5eme 4eme 3eme Seconde [GEOGRAPHIC_DA…" at bounding box center [593, 296] width 84 height 27
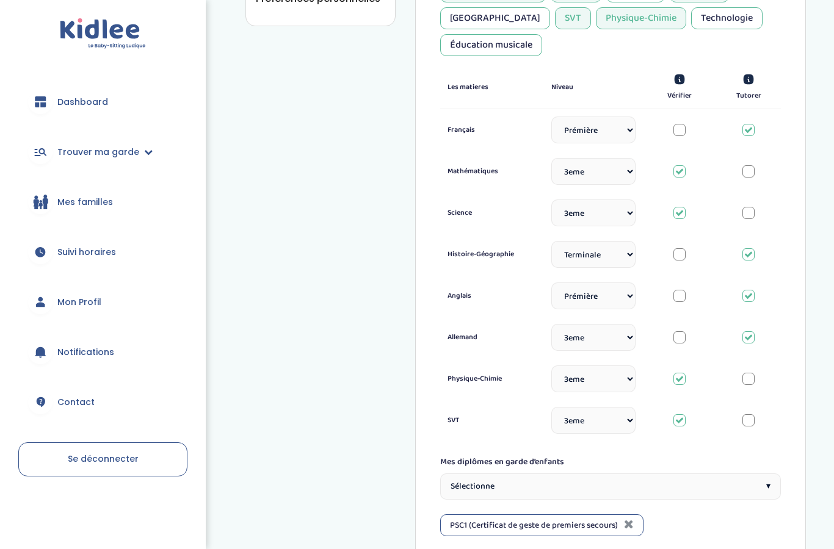
click at [605, 301] on select "Sélectionne CP [DATE] [DATE] CM1 CM2 6eme 5eme 4eme 3eme Seconde [GEOGRAPHIC_DA…" at bounding box center [593, 296] width 84 height 27
select select "Seconde"
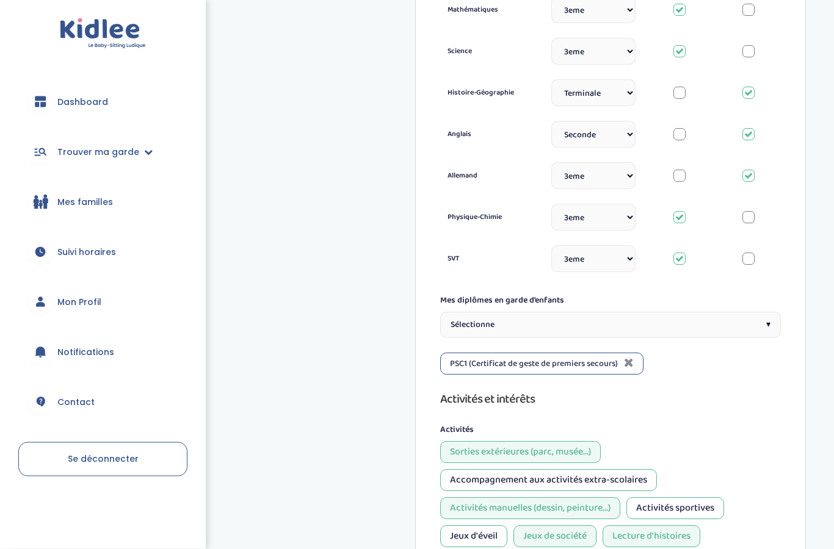
scroll to position [654, 0]
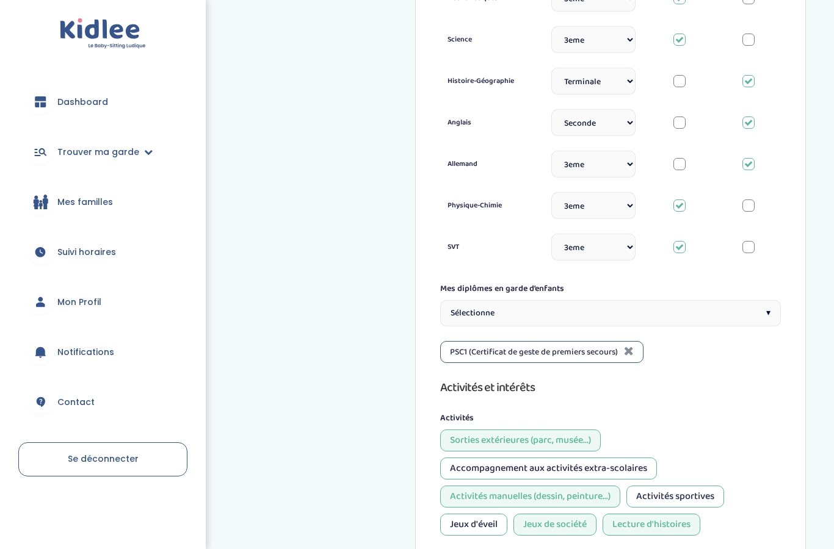
click at [717, 315] on div "Sélectionne ▾" at bounding box center [610, 313] width 341 height 26
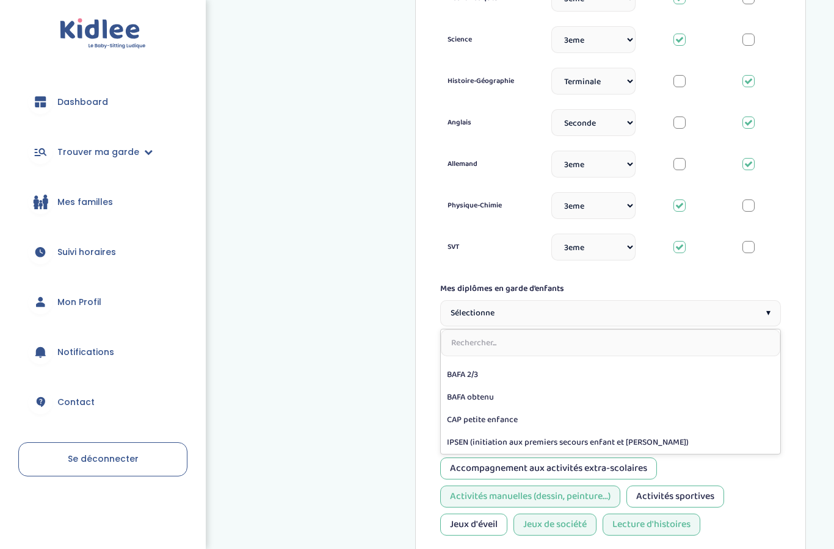
scroll to position [60, 0]
click at [773, 310] on div "Sélectionne ▾" at bounding box center [610, 313] width 341 height 26
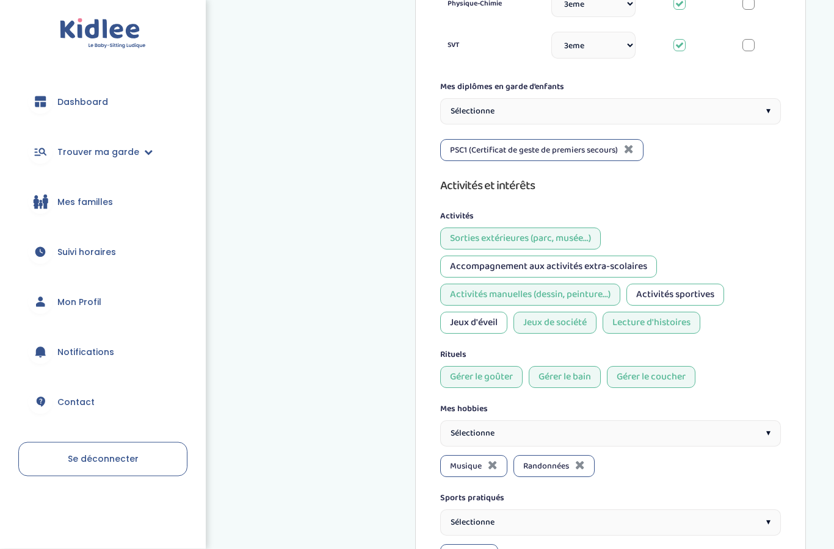
scroll to position [857, 0]
click at [639, 271] on div "Accompagnement aux activités extra-scolaires" at bounding box center [548, 266] width 217 height 22
click at [696, 299] on div "Activités sportives" at bounding box center [675, 294] width 98 height 22
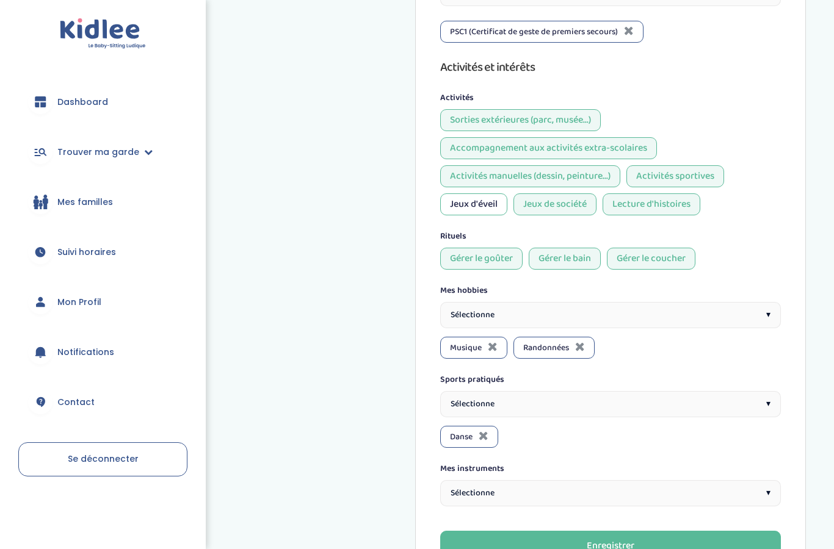
scroll to position [989, 0]
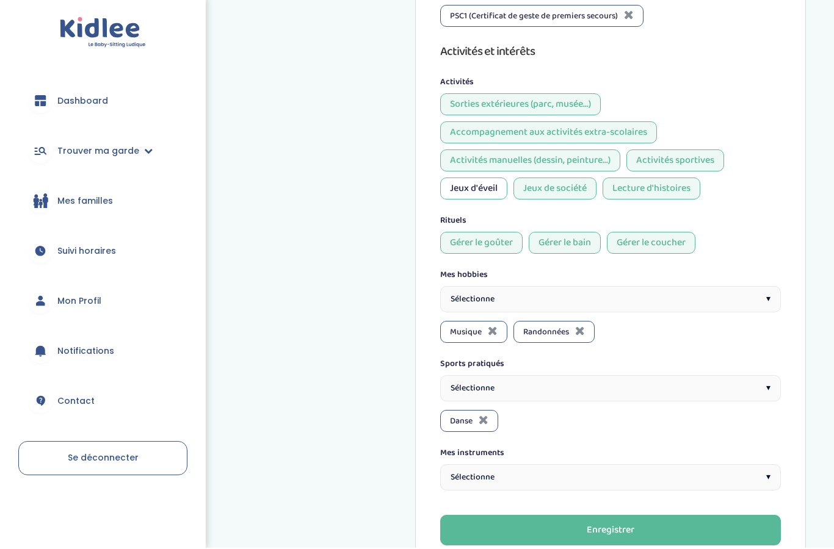
click at [584, 383] on div "Sélectionne ▾" at bounding box center [610, 390] width 341 height 26
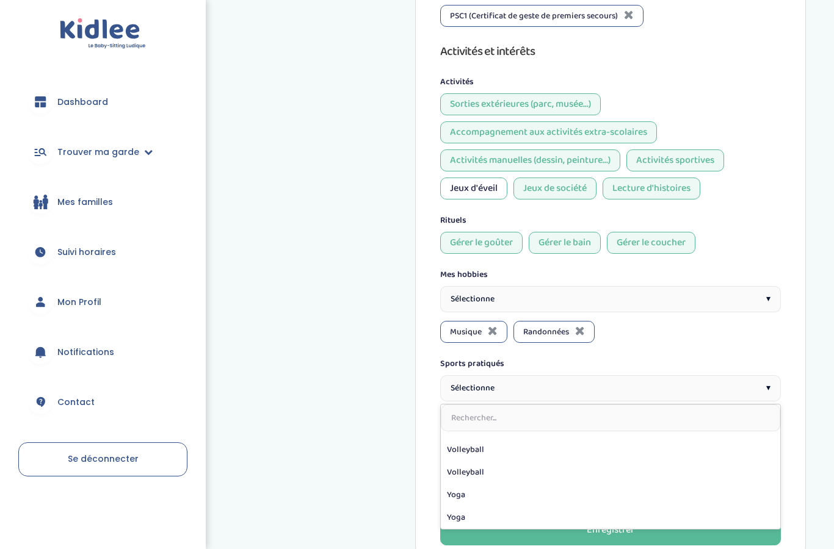
scroll to position [489, 0]
click at [721, 383] on div "Sélectionne ▾" at bounding box center [610, 388] width 341 height 26
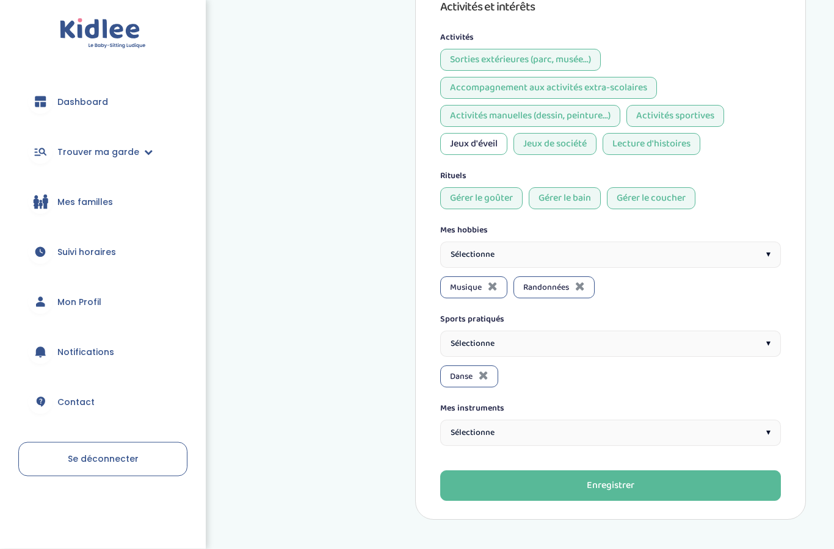
scroll to position [1037, 0]
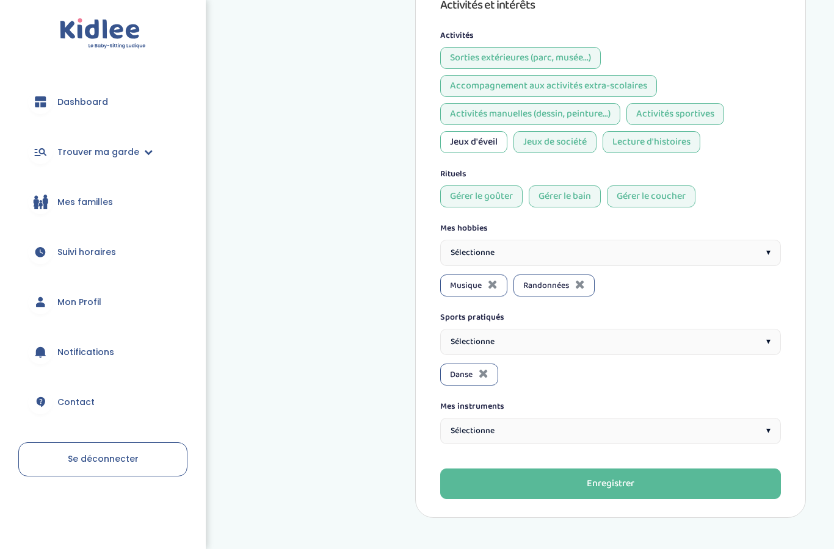
click at [613, 430] on div "Sélectionne ▾" at bounding box center [610, 431] width 341 height 26
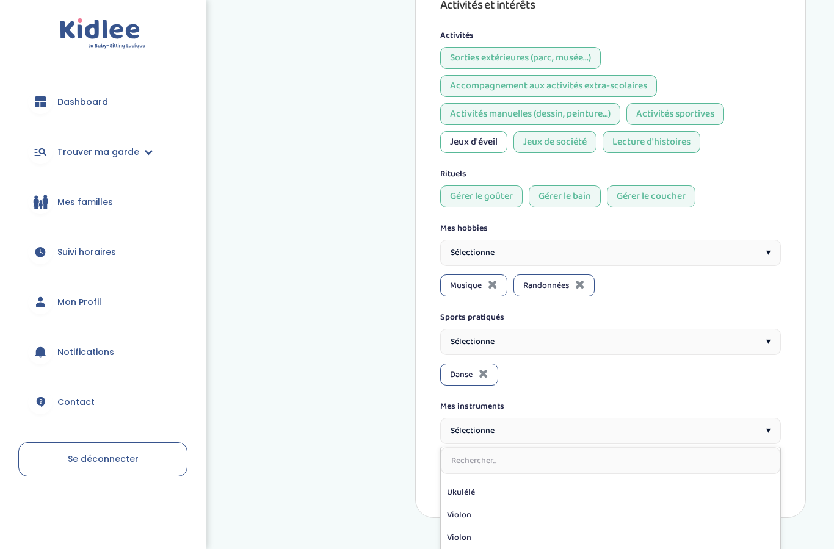
scroll to position [286, 0]
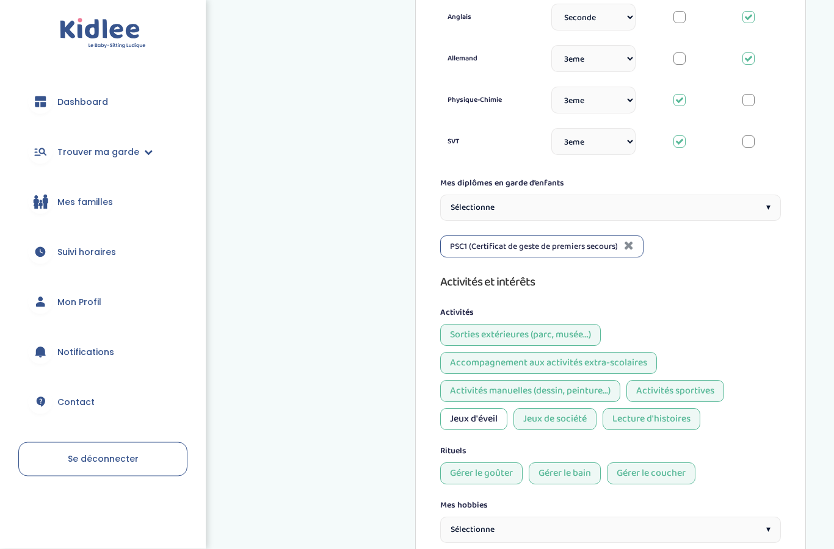
scroll to position [1037, 0]
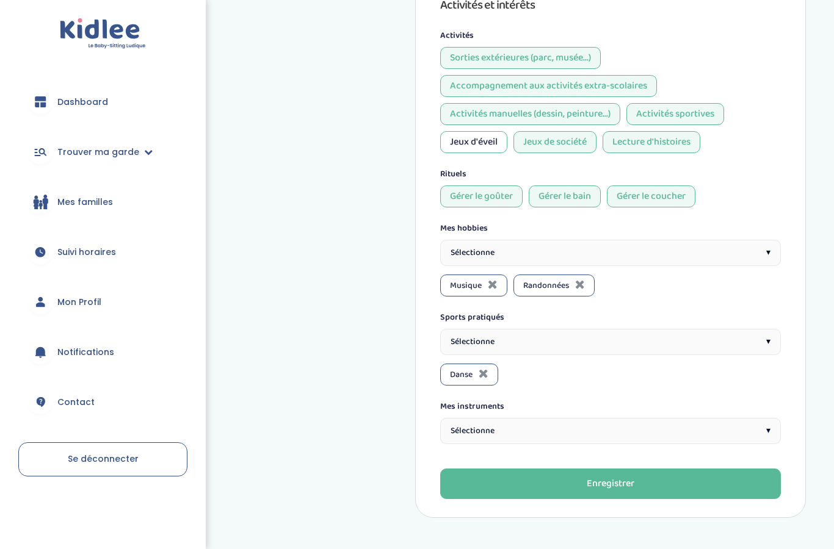
click at [601, 489] on div "Enregistrer" at bounding box center [610, 484] width 48 height 14
click at [583, 488] on button "Enregistrer" at bounding box center [610, 484] width 341 height 31
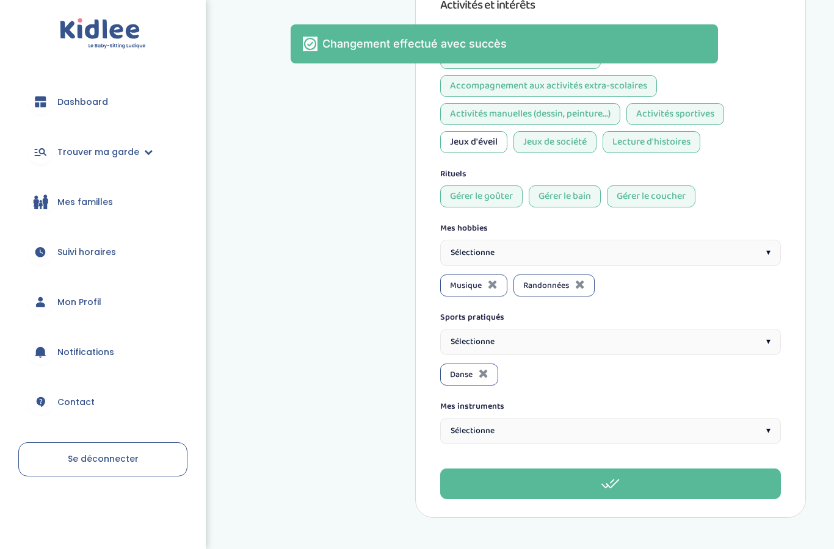
click at [101, 318] on link "Mon Profil" at bounding box center [102, 302] width 169 height 44
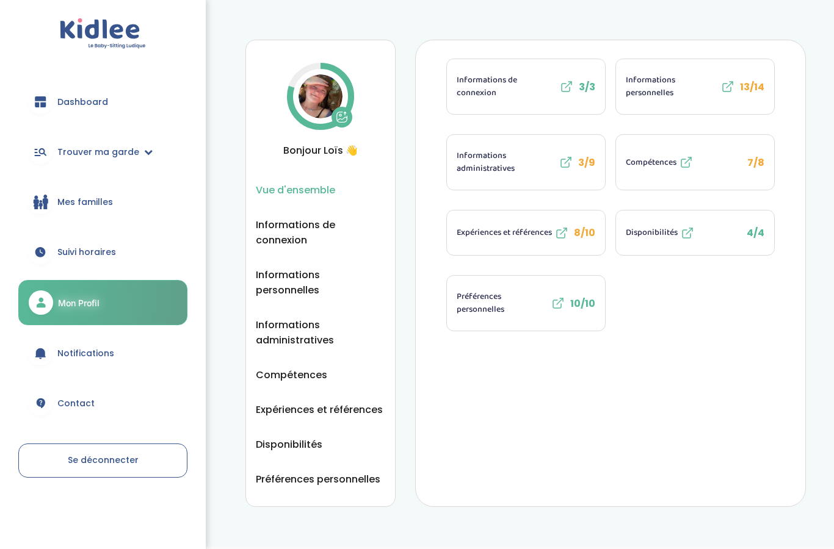
click at [660, 156] on span "Compétences" at bounding box center [651, 162] width 51 height 13
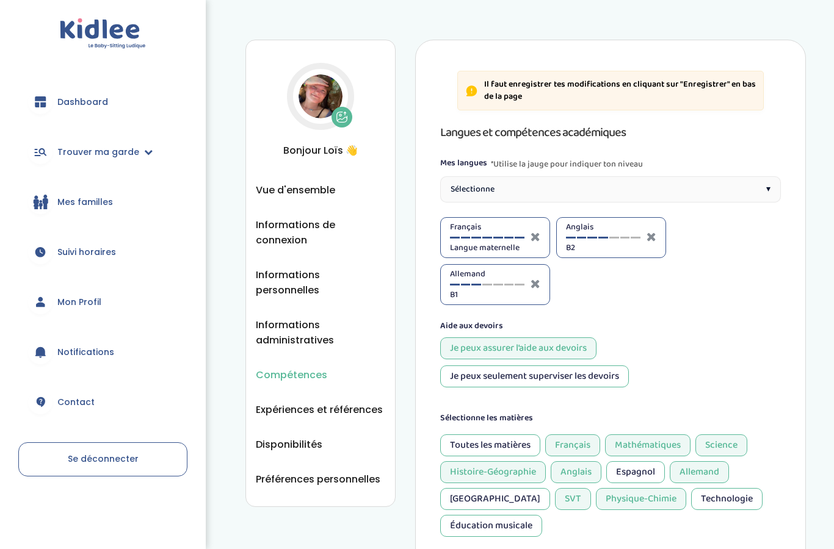
select select "Prémière"
select select "3eme"
select select "Terminale"
select select "Seconde"
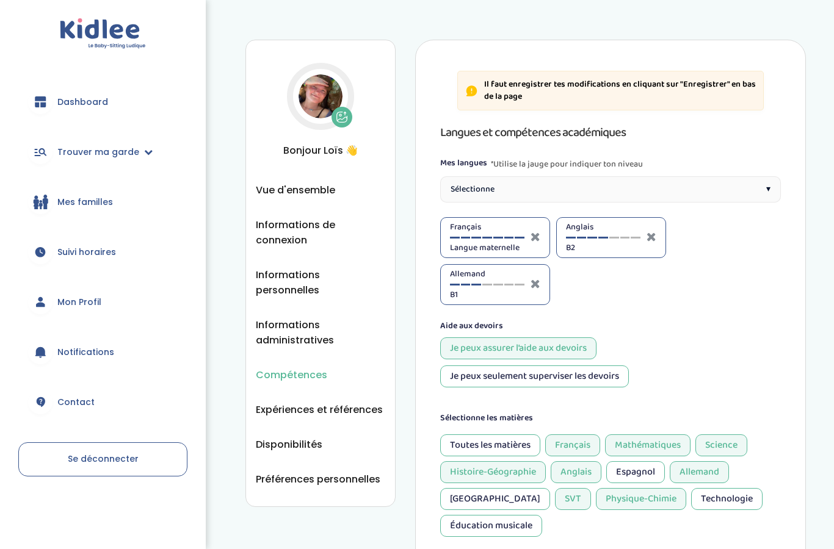
select select "3eme"
click at [740, 191] on div "Sélectionne ▾" at bounding box center [610, 189] width 341 height 26
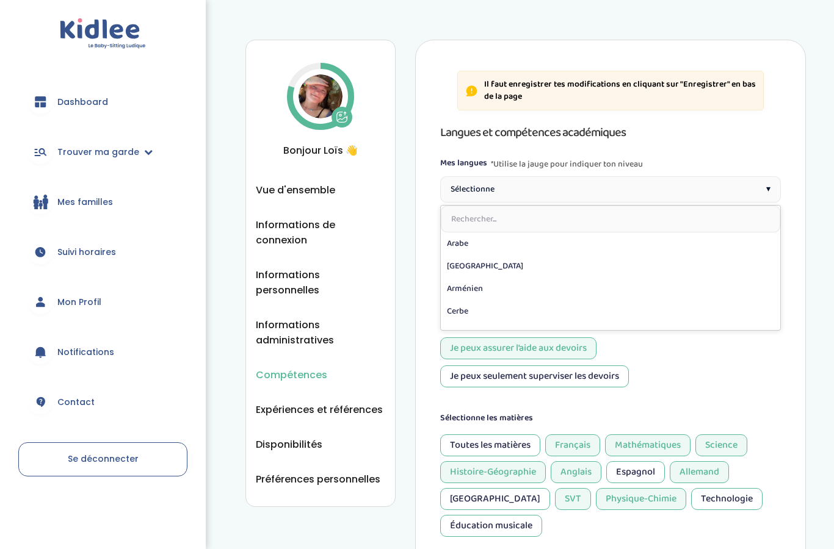
click at [754, 190] on div "Sélectionne ▾" at bounding box center [610, 189] width 341 height 26
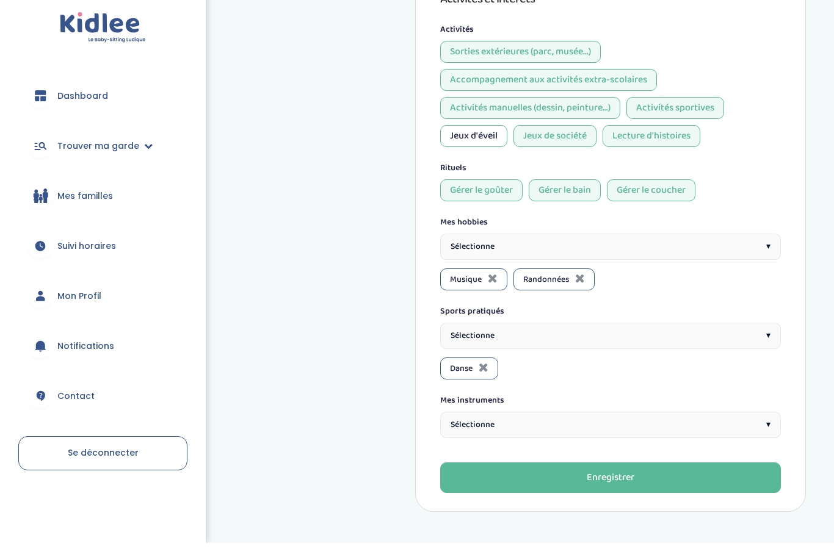
scroll to position [1086, 0]
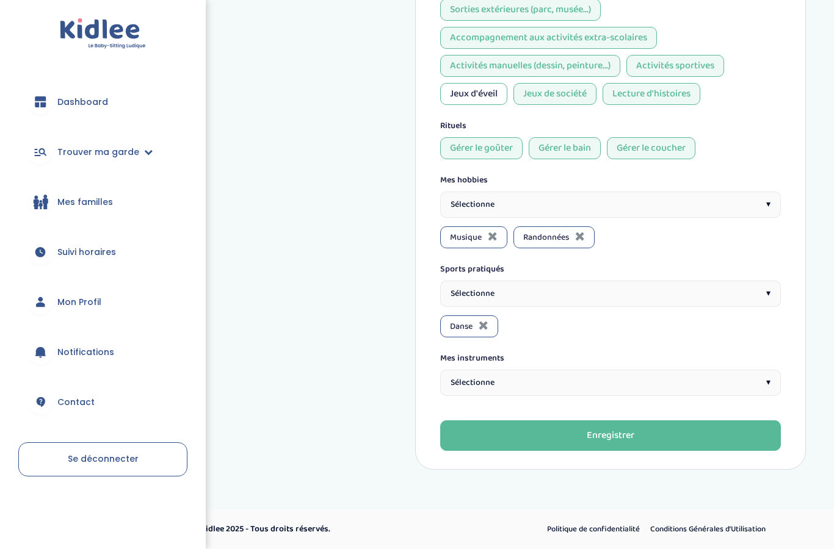
click at [584, 389] on div "Sélectionne ▾" at bounding box center [610, 383] width 341 height 26
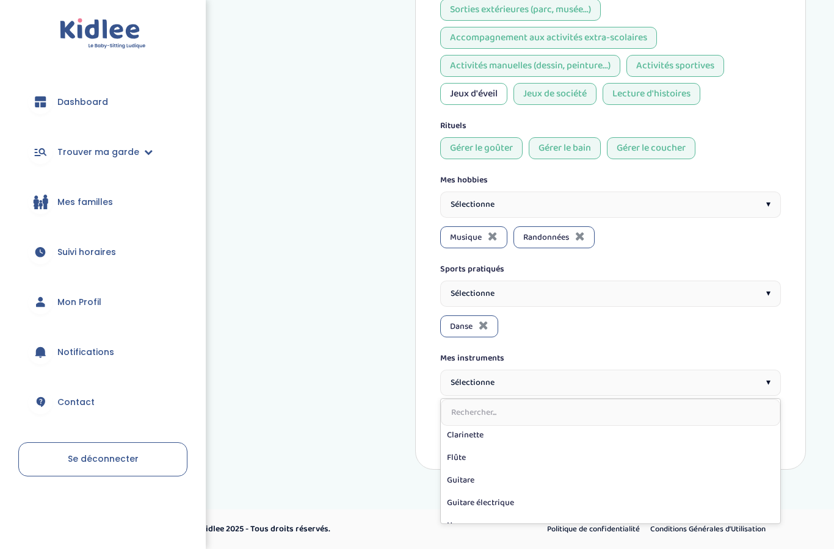
scroll to position [85, 0]
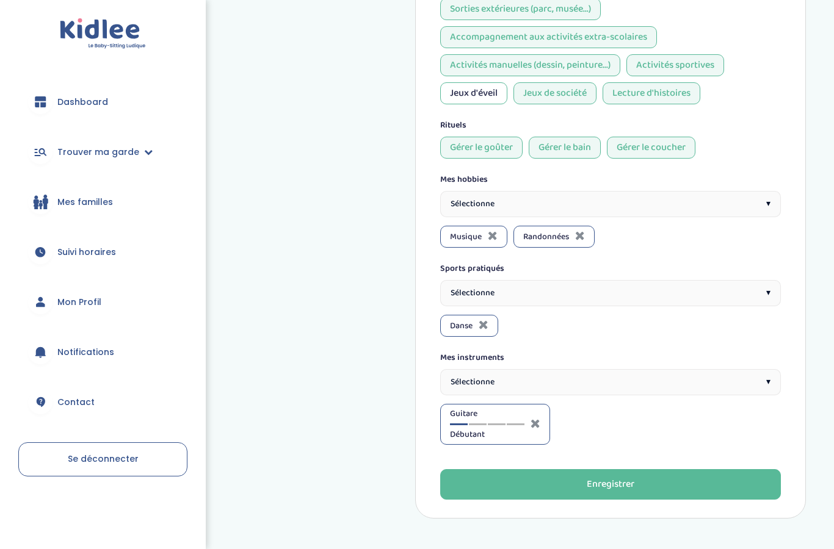
click at [455, 331] on span "Danse" at bounding box center [461, 326] width 23 height 13
click at [536, 300] on div "Sélectionne ▾" at bounding box center [610, 293] width 341 height 26
click at [538, 314] on input "text" at bounding box center [610, 322] width 339 height 27
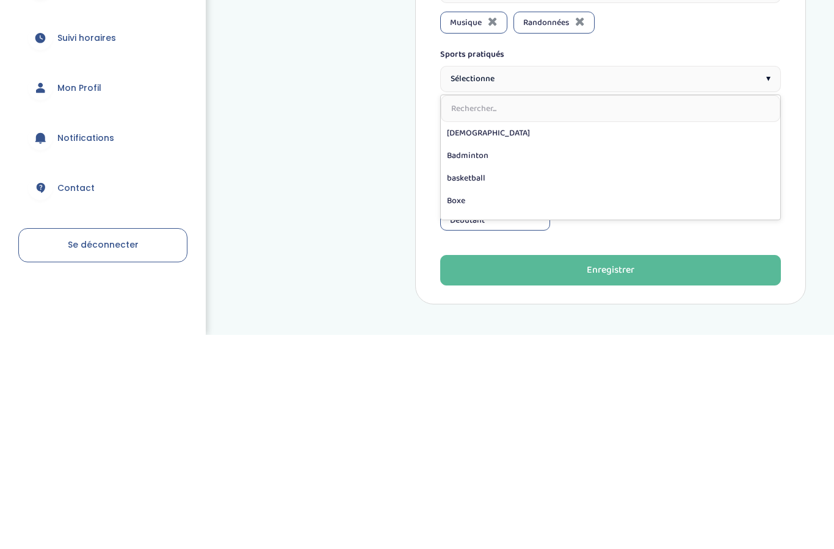
click at [770, 280] on div "Sélectionne ▾" at bounding box center [610, 293] width 341 height 26
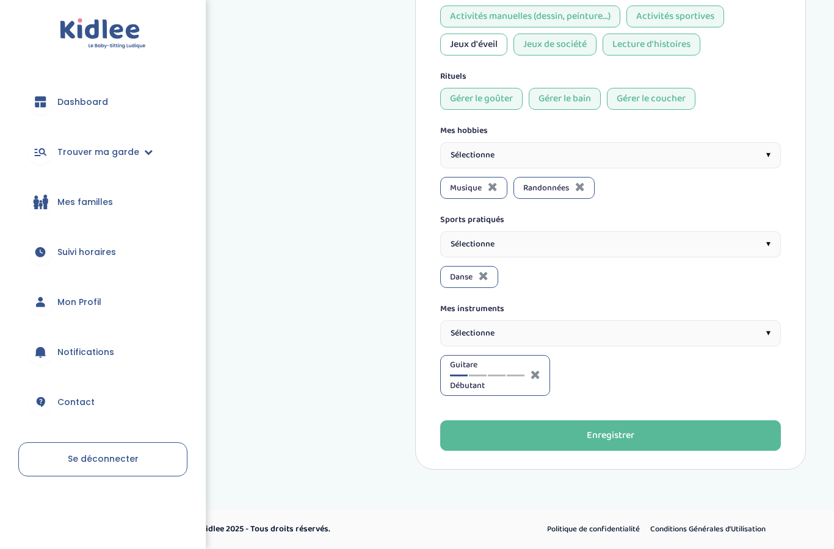
click at [488, 278] on icon at bounding box center [483, 276] width 10 height 12
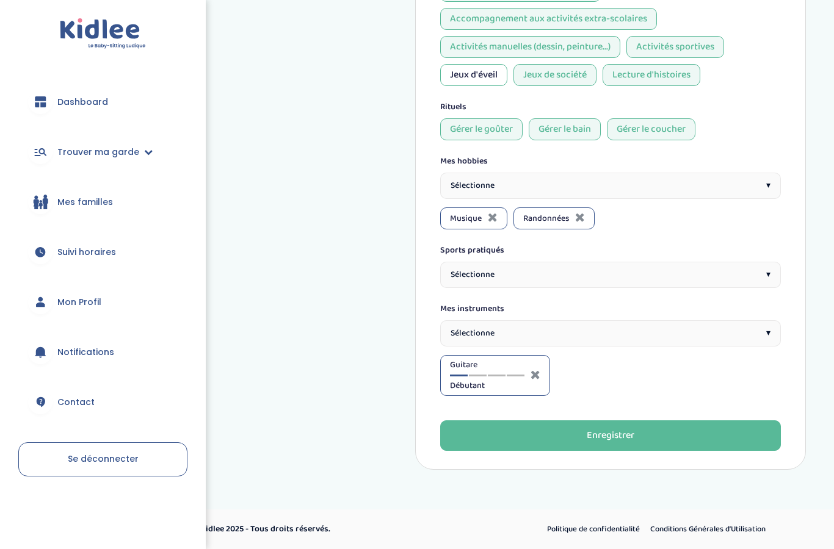
click at [523, 278] on div "Sélectionne ▾" at bounding box center [610, 275] width 341 height 26
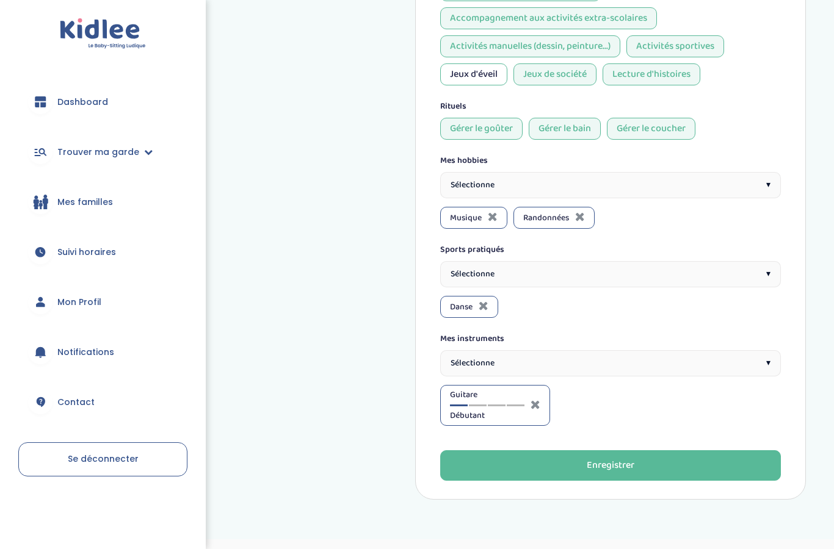
click at [546, 474] on button "Enregistrer" at bounding box center [610, 465] width 341 height 31
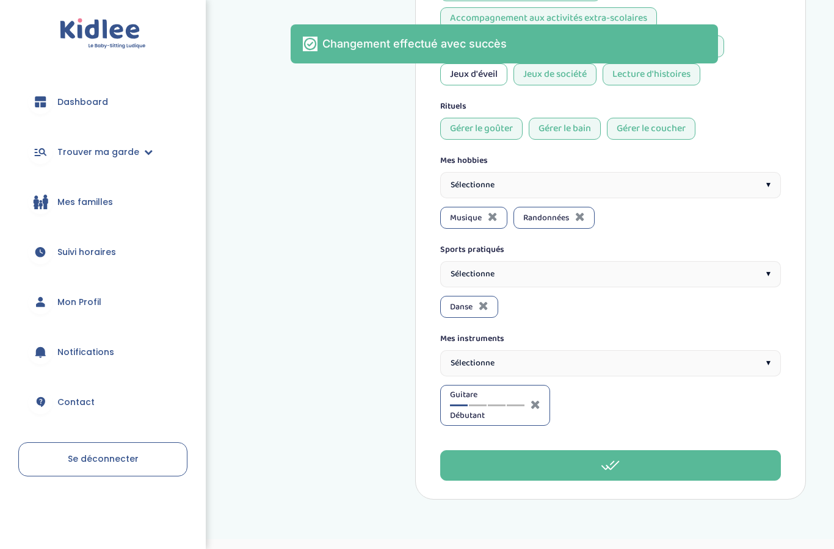
click at [64, 304] on span "Mon Profil" at bounding box center [79, 302] width 44 height 13
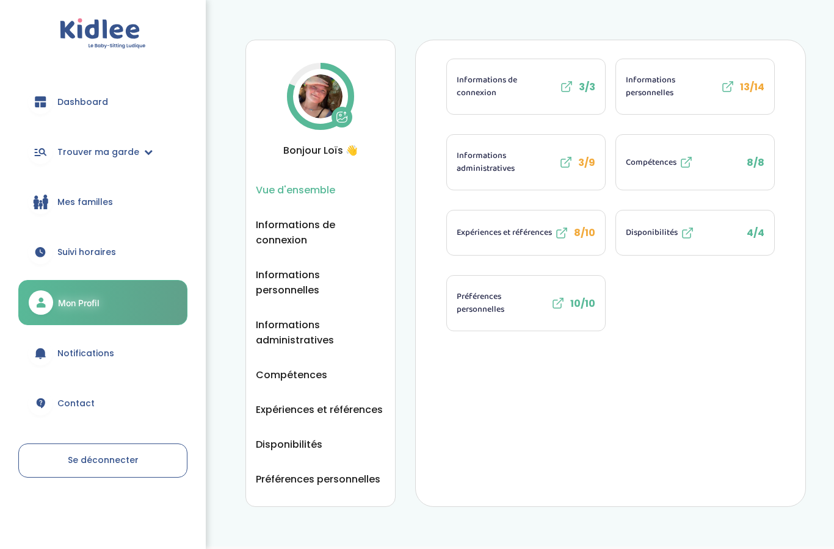
click at [70, 214] on link "Mes familles" at bounding box center [102, 202] width 169 height 44
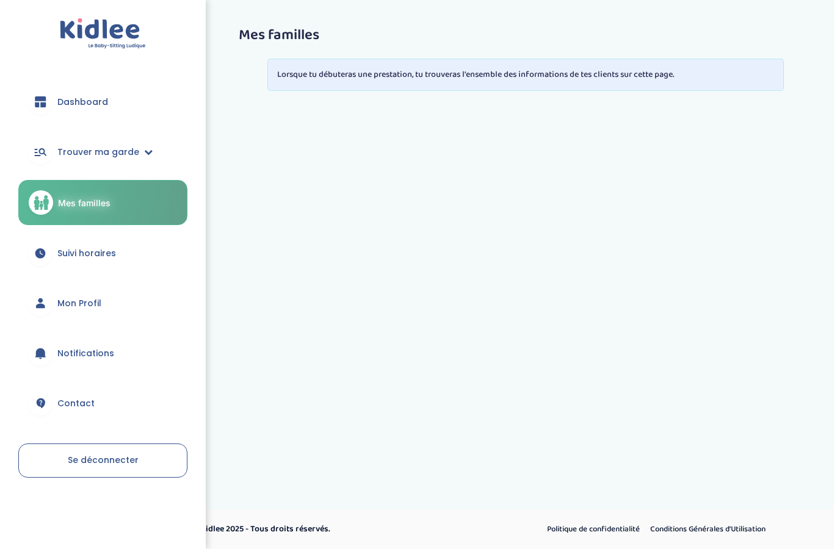
click at [74, 151] on span "Trouver ma garde" at bounding box center [98, 152] width 82 height 13
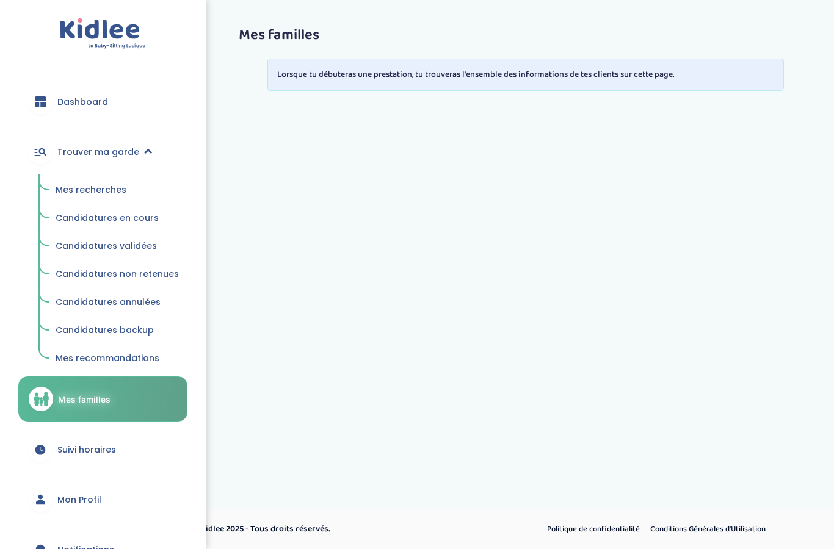
click at [76, 220] on span "Candidatures en cours" at bounding box center [107, 218] width 103 height 12
click at [88, 220] on span "Candidatures en cours" at bounding box center [107, 218] width 103 height 12
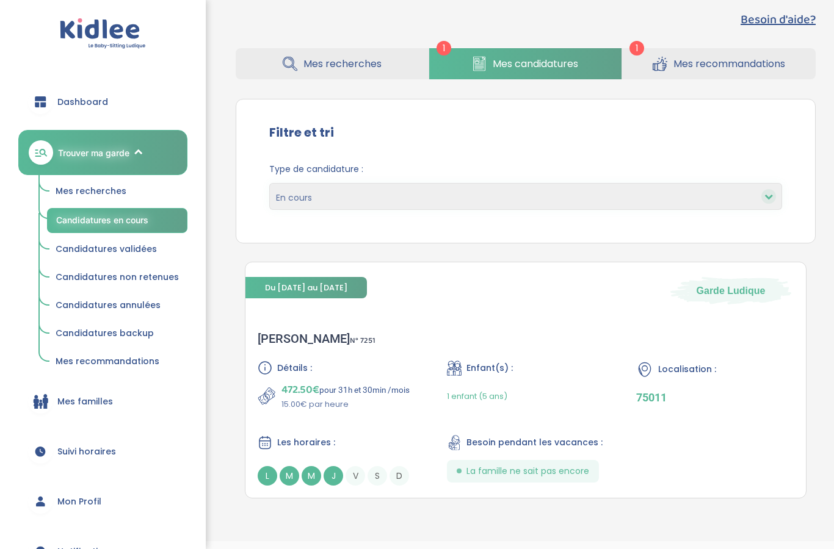
scroll to position [51, 0]
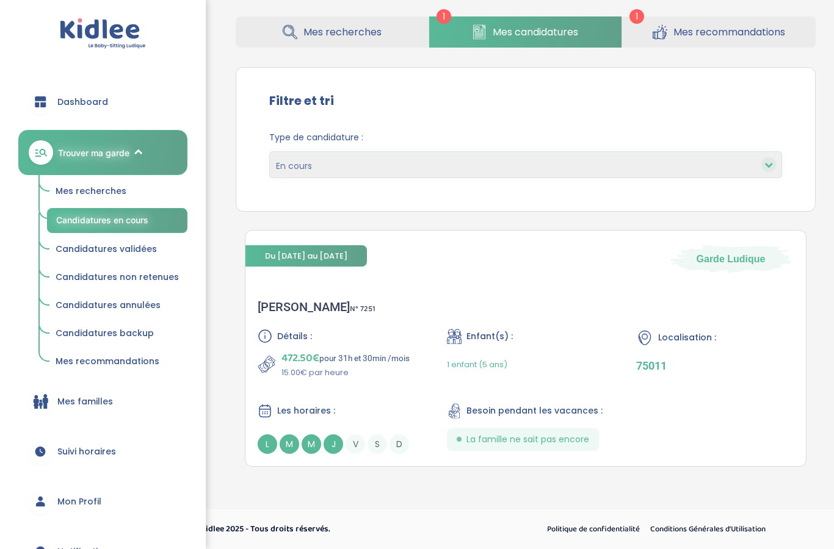
click at [298, 308] on div "[PERSON_NAME] N° 7251" at bounding box center [317, 307] width 118 height 15
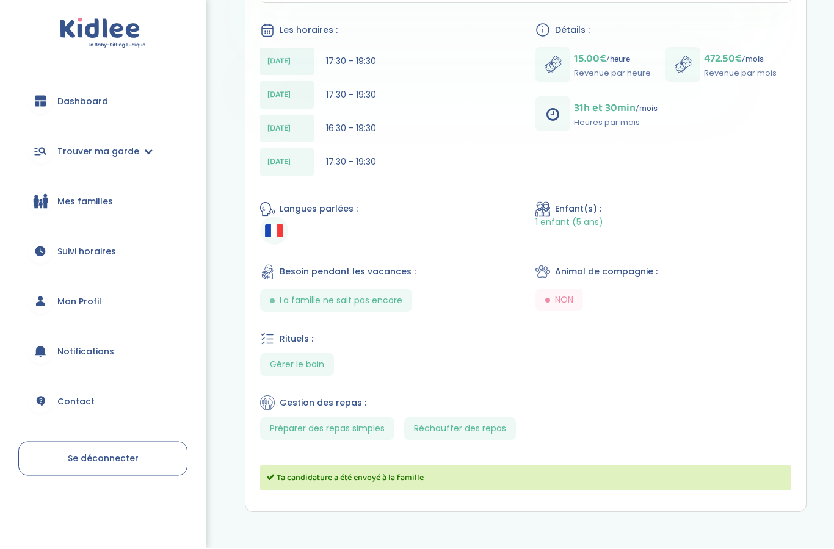
scroll to position [325, 0]
